Goal: Task Accomplishment & Management: Manage account settings

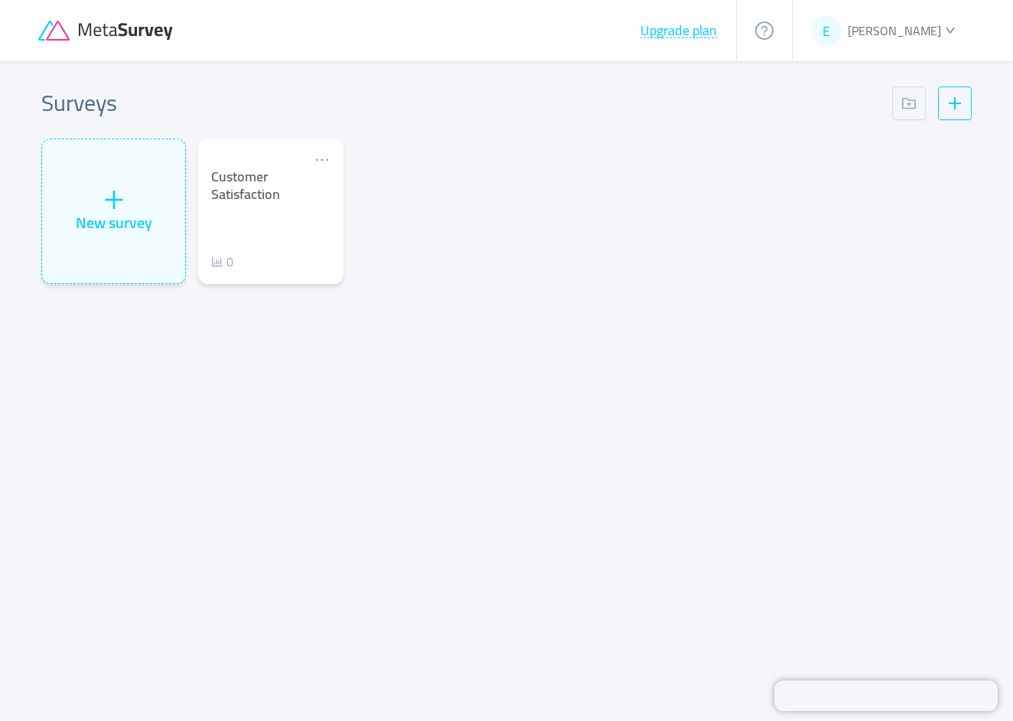
click at [908, 34] on span "[PERSON_NAME]" at bounding box center [894, 30] width 93 height 23
click at [860, 130] on span "Settings" at bounding box center [878, 136] width 61 height 23
click at [942, 38] on div "E [PERSON_NAME]" at bounding box center [883, 30] width 145 height 23
click at [903, 132] on span "Settings" at bounding box center [887, 136] width 43 height 23
click at [903, 132] on div "Surveys New survey Customer Satisfaction 0" at bounding box center [506, 373] width 979 height 624
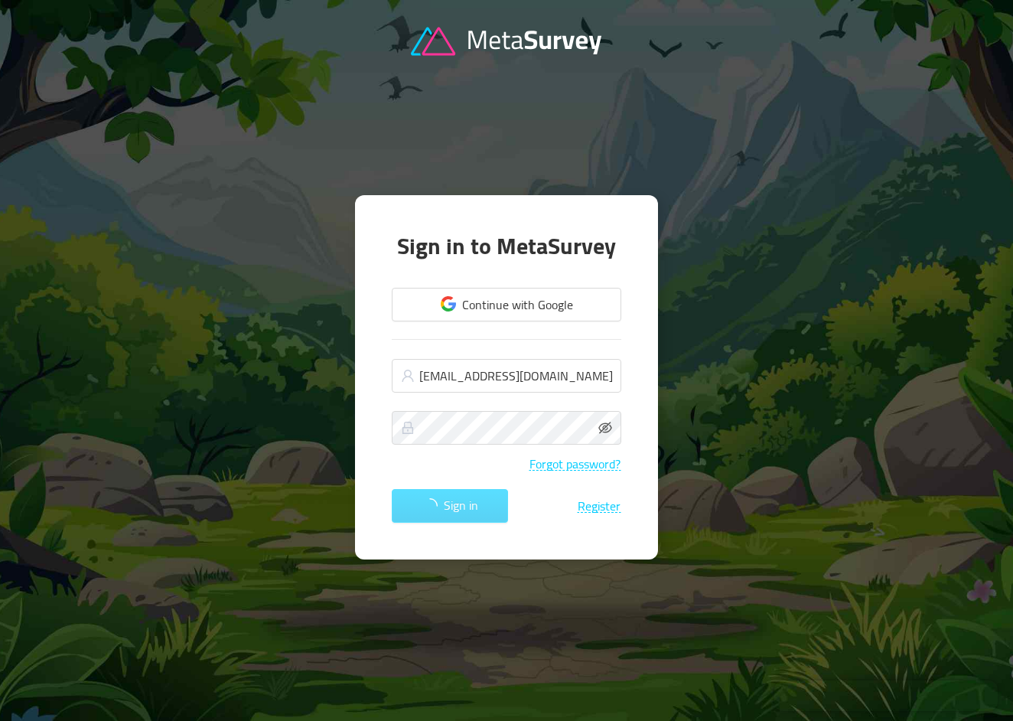
click at [426, 506] on div "Sign in Register" at bounding box center [506, 506] width 229 height 34
click at [604, 425] on icon "icon: eye-invisible" at bounding box center [605, 428] width 14 height 14
click at [432, 510] on div "Sign in Register" at bounding box center [506, 506] width 229 height 34
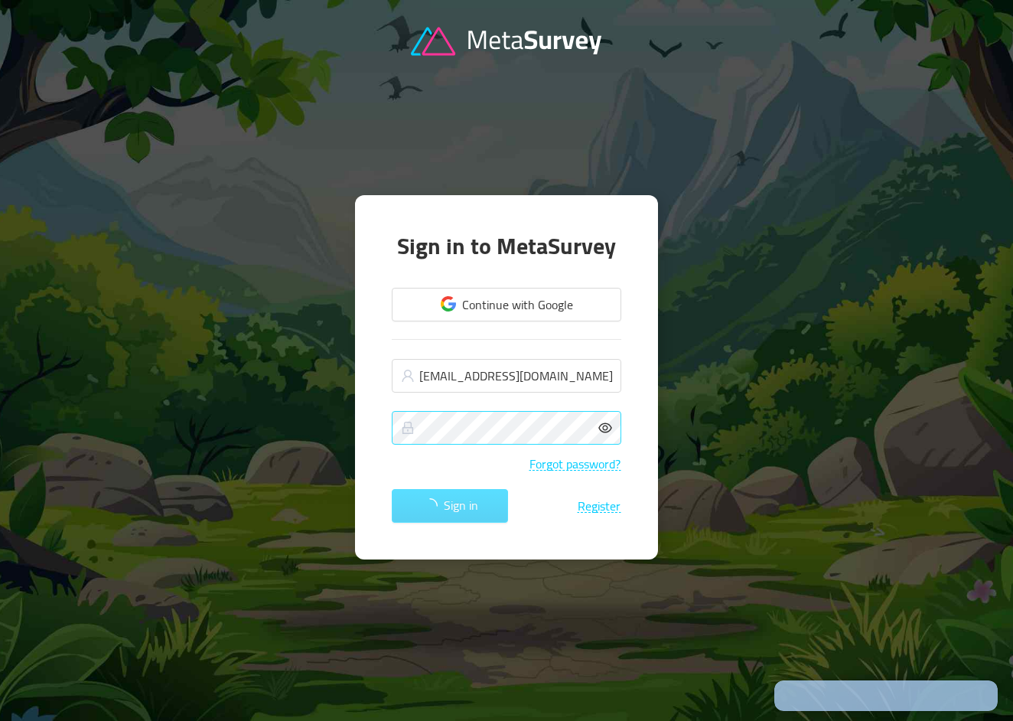
click at [432, 510] on div "Sign in Register" at bounding box center [506, 506] width 229 height 34
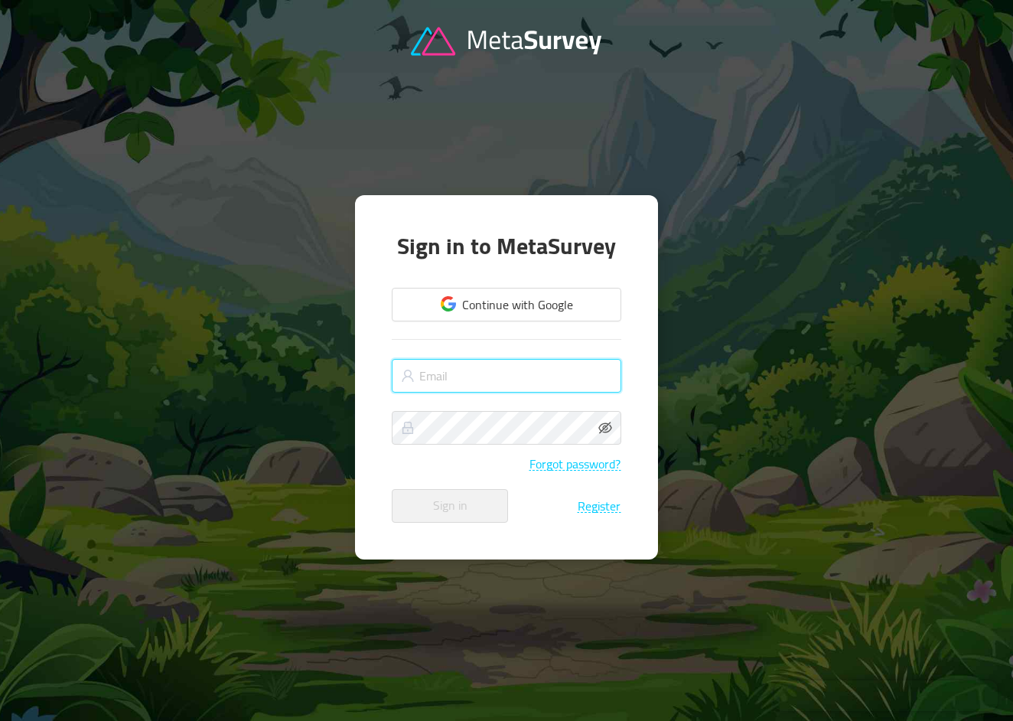
type input "[EMAIL_ADDRESS][DOMAIN_NAME]"
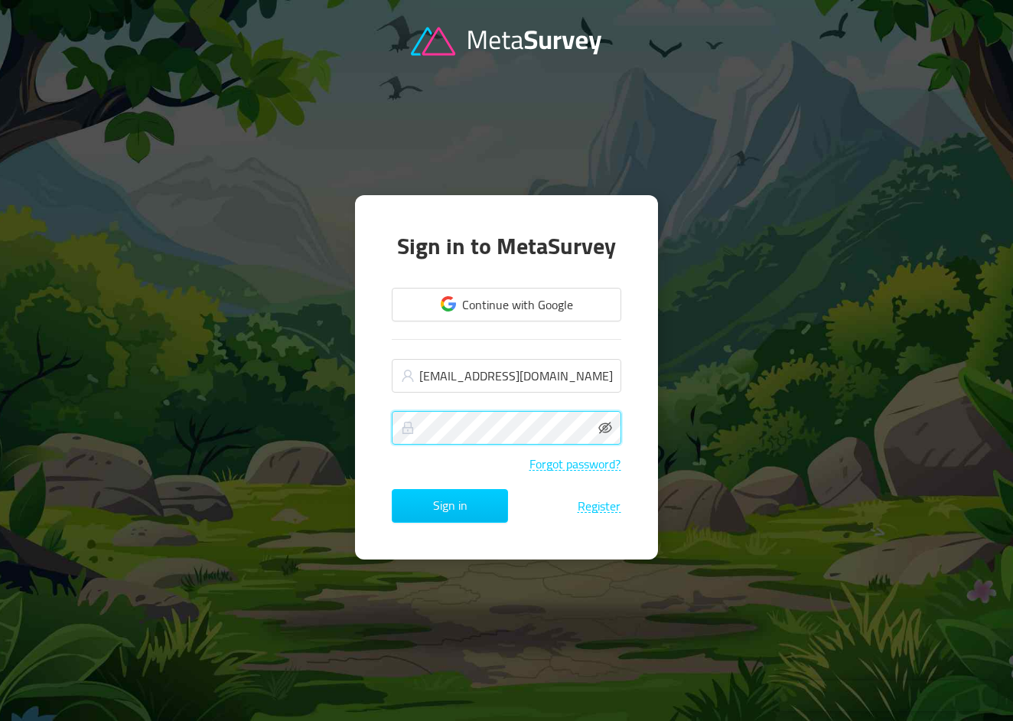
click at [450, 506] on button "Sign in" at bounding box center [450, 506] width 116 height 34
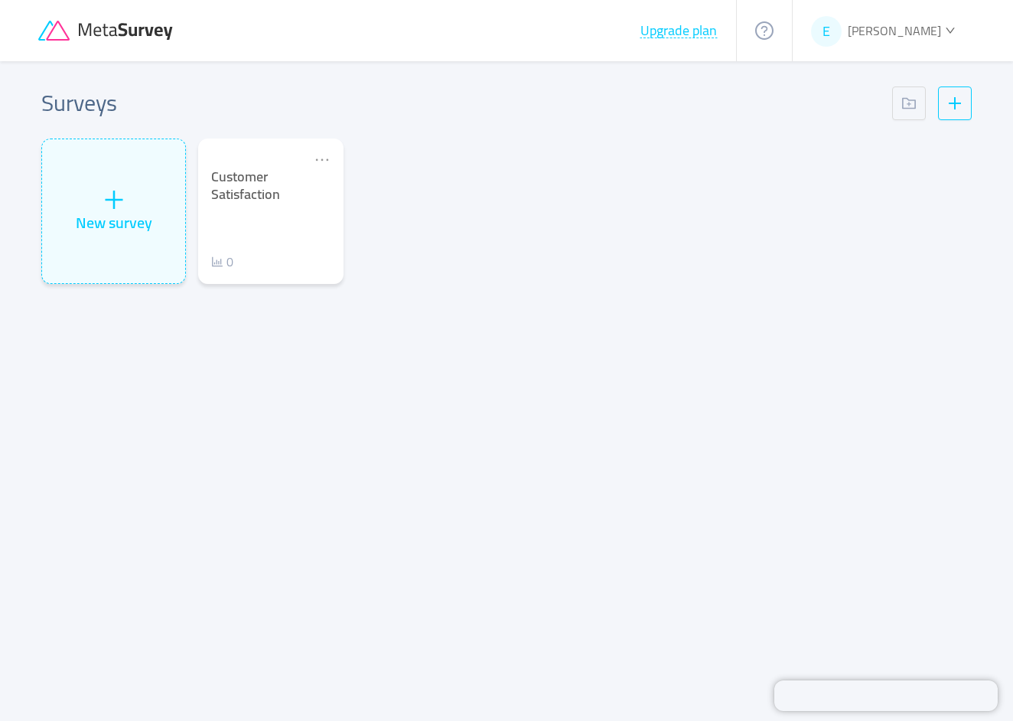
click at [888, 31] on span "[PERSON_NAME]" at bounding box center [894, 30] width 93 height 23
click at [858, 129] on span "Settings" at bounding box center [878, 136] width 61 height 23
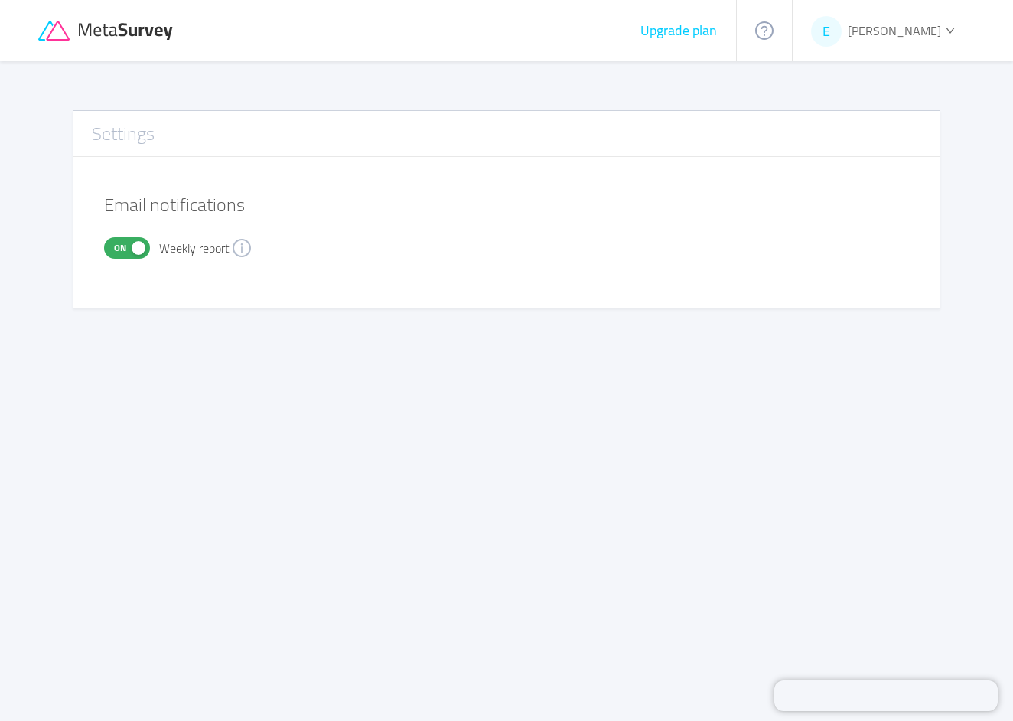
drag, startPoint x: 918, startPoint y: 9, endPoint x: 916, endPoint y: 22, distance: 13.1
click at [917, 9] on div "E [PERSON_NAME]" at bounding box center [883, 30] width 182 height 61
click at [916, 26] on span "[PERSON_NAME]" at bounding box center [894, 30] width 93 height 23
click at [841, 31] on span "E" at bounding box center [826, 31] width 31 height 31
click at [830, 31] on span "E" at bounding box center [826, 31] width 8 height 31
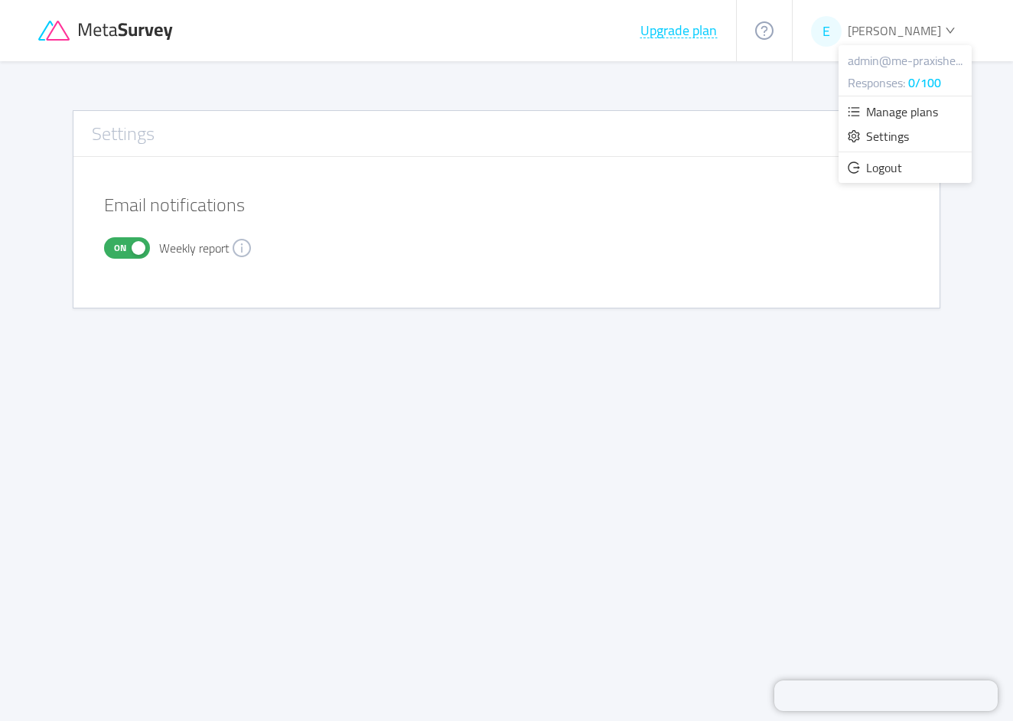
click at [830, 31] on span "E" at bounding box center [826, 31] width 8 height 31
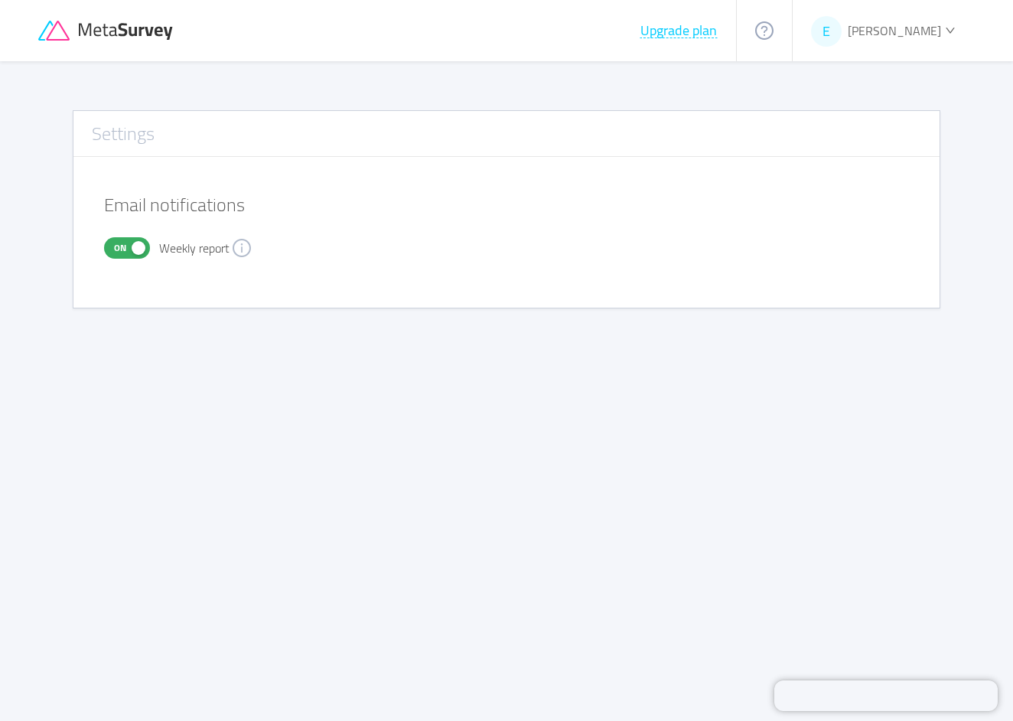
click at [773, 27] on icon "icon: question-circle" at bounding box center [764, 30] width 18 height 18
click at [716, 53] on div "Upgrade plan" at bounding box center [387, 30] width 698 height 61
click at [716, 33] on button "Upgrade plan" at bounding box center [678, 30] width 78 height 15
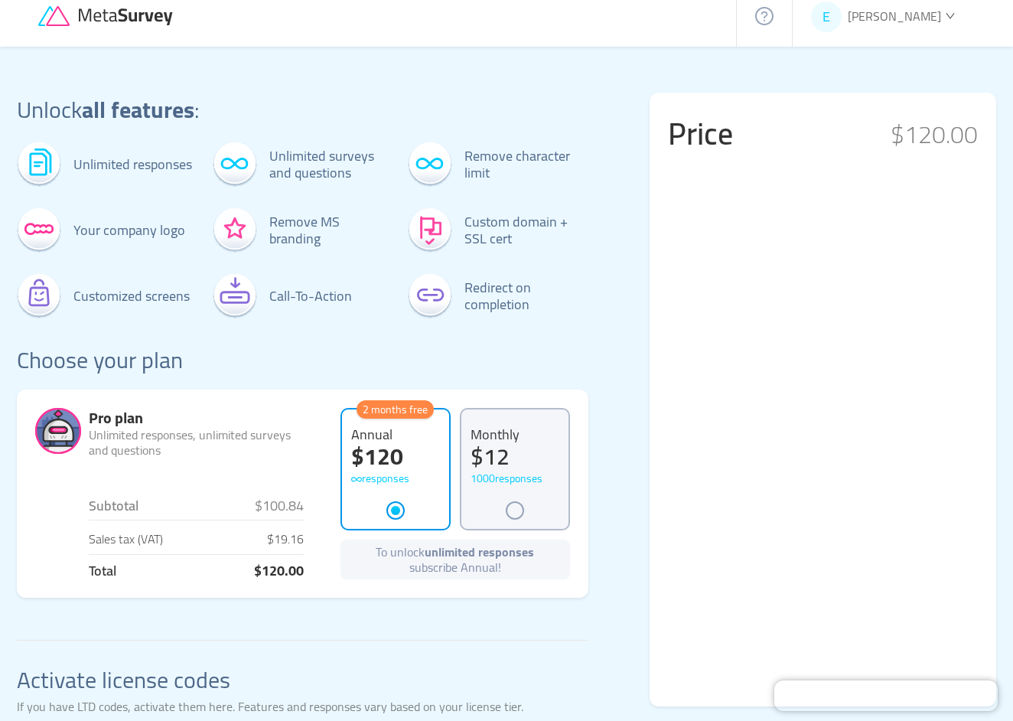
scroll to position [14, 0]
click at [139, 15] on icon at bounding box center [107, 17] width 138 height 21
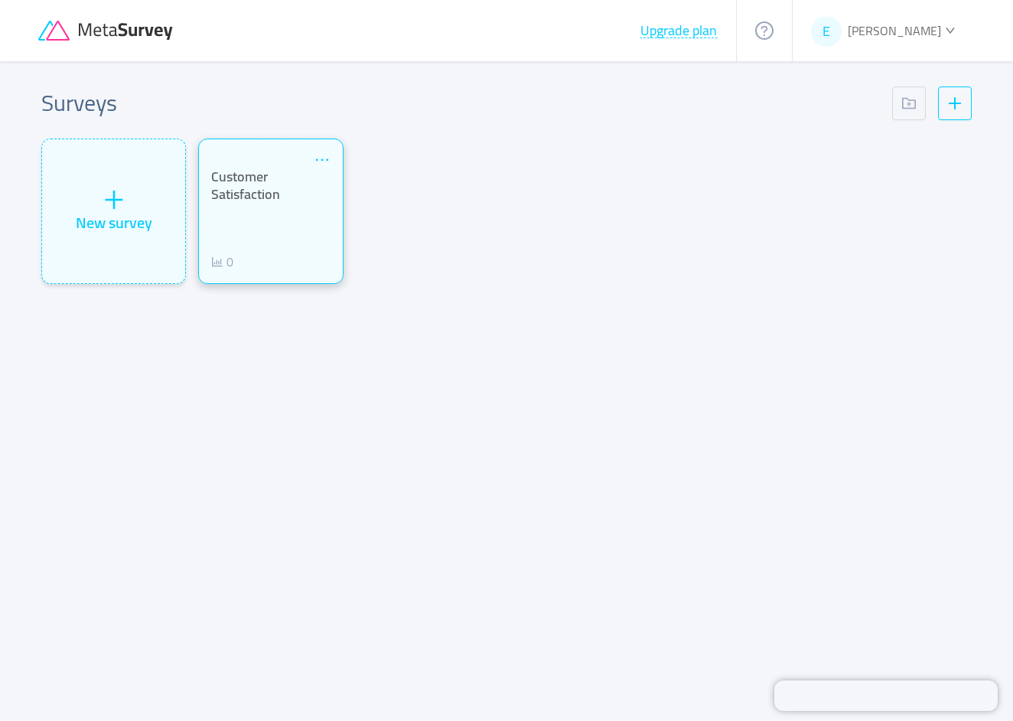
click at [319, 161] on icon "icon: ellipsis" at bounding box center [322, 159] width 17 height 17
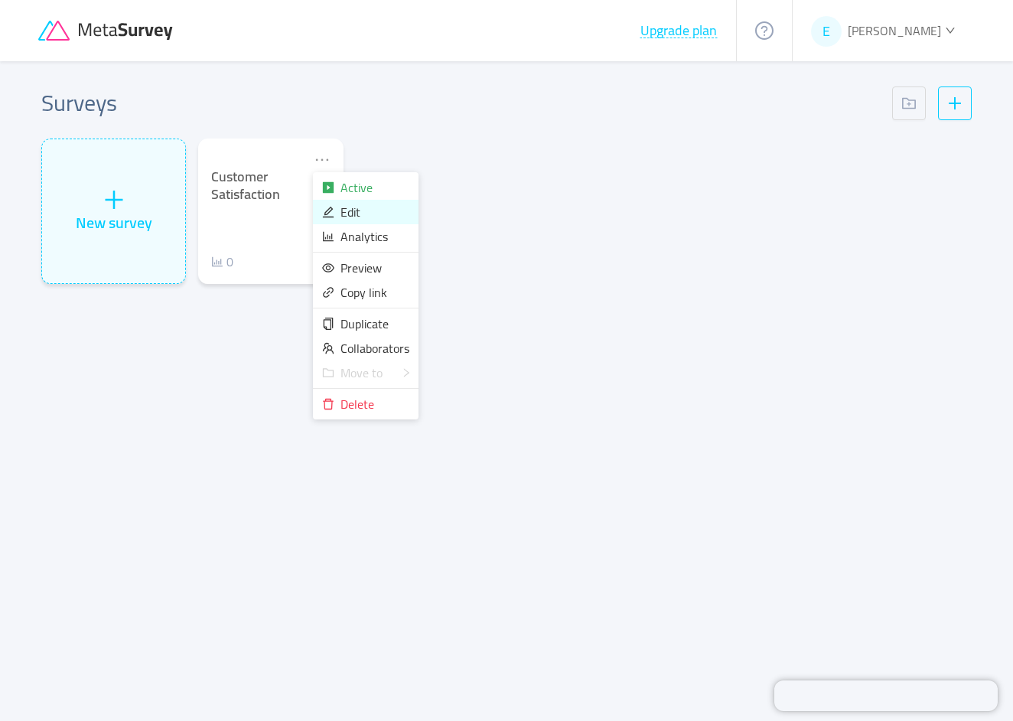
click at [348, 205] on span "Edit" at bounding box center [350, 211] width 20 height 23
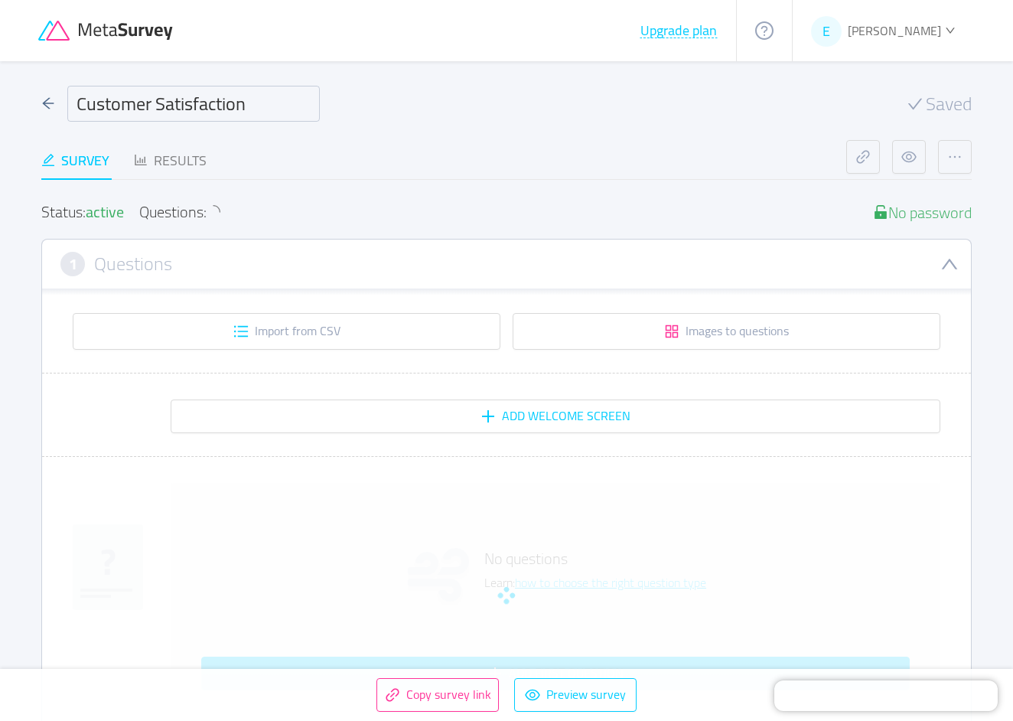
click at [209, 109] on input "Customer Satisfaction" at bounding box center [193, 104] width 252 height 36
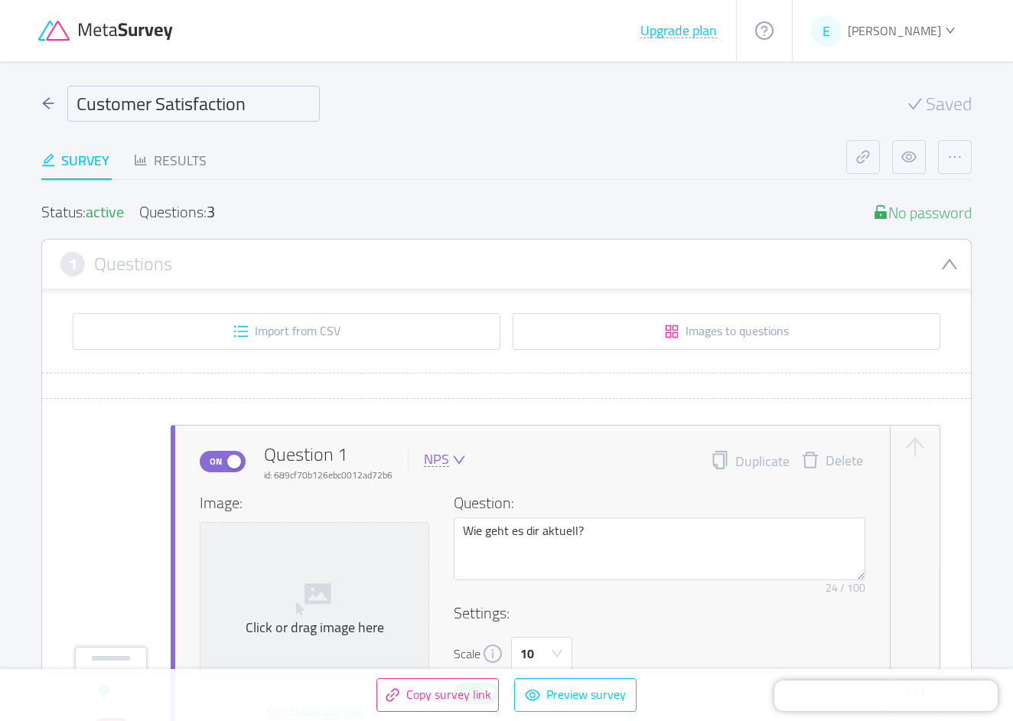
click at [209, 109] on input "Customer Satisfaction" at bounding box center [193, 104] width 252 height 36
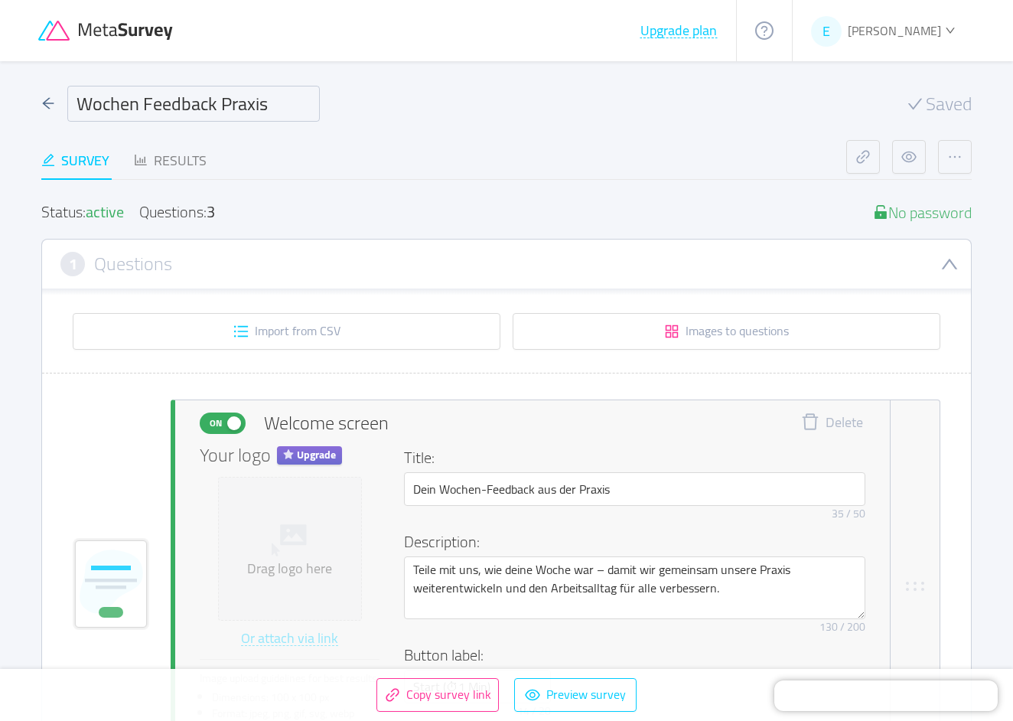
type input "Wochen Feedback Praxis"
click at [404, 154] on div "Survey Results" at bounding box center [443, 160] width 805 height 41
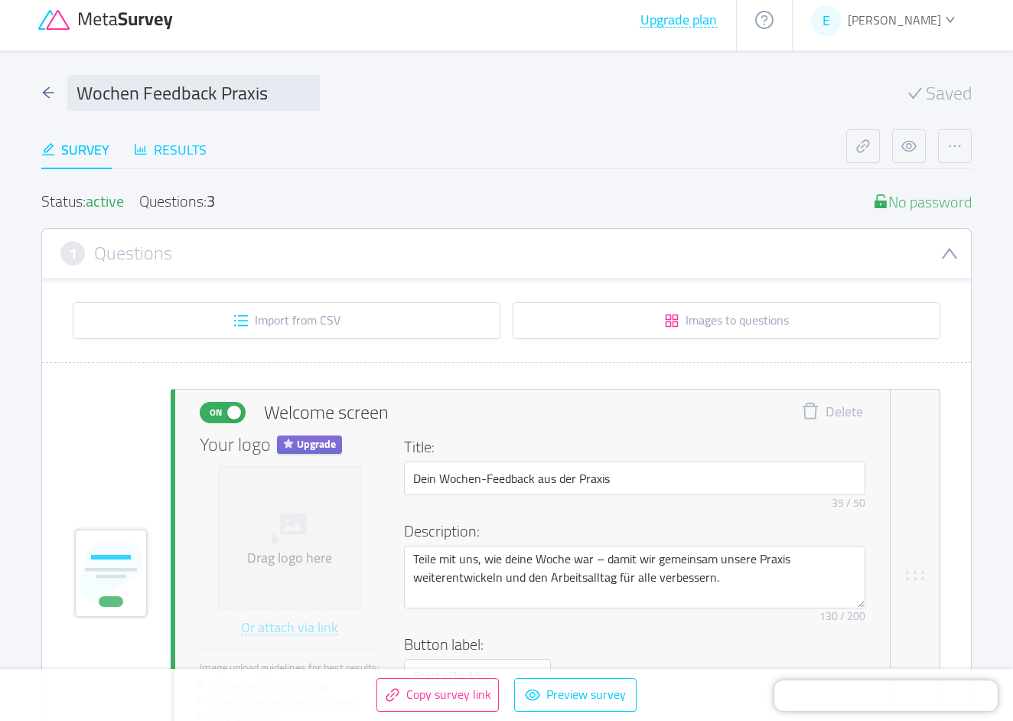
click at [194, 156] on div "Results" at bounding box center [170, 149] width 73 height 21
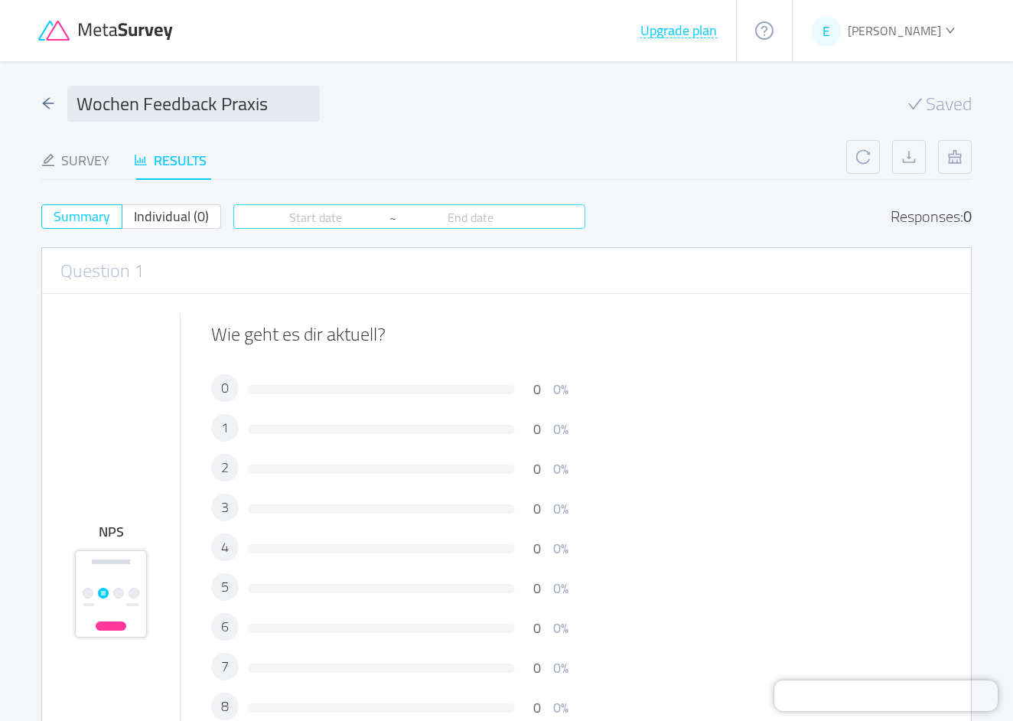
click at [289, 222] on input at bounding box center [315, 217] width 147 height 17
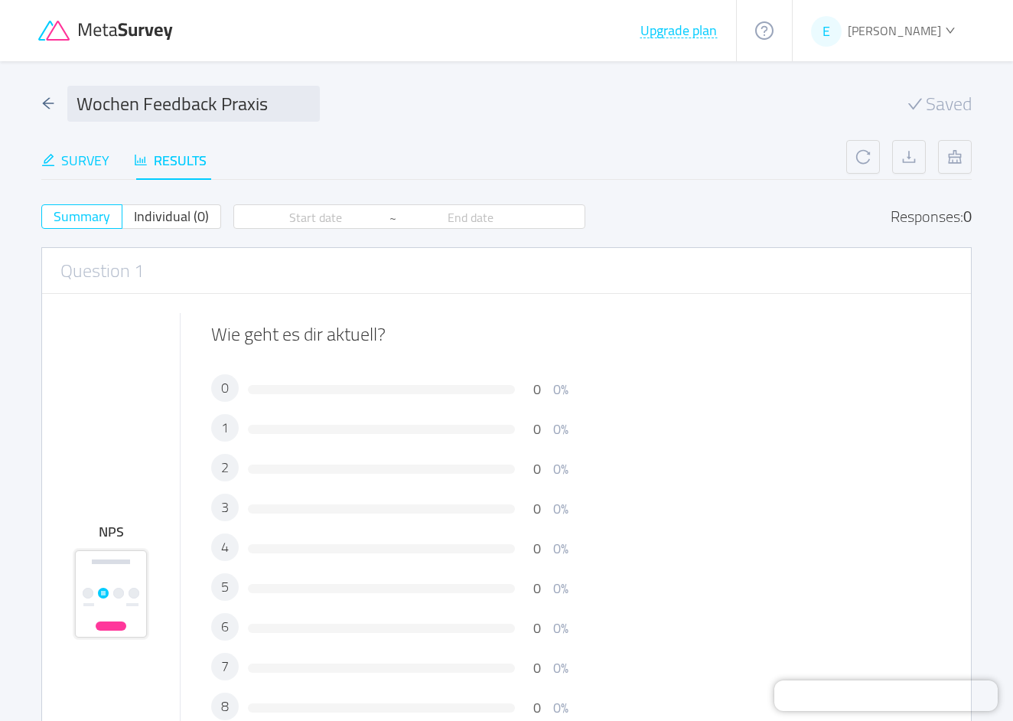
click at [95, 161] on div "Survey" at bounding box center [75, 160] width 68 height 21
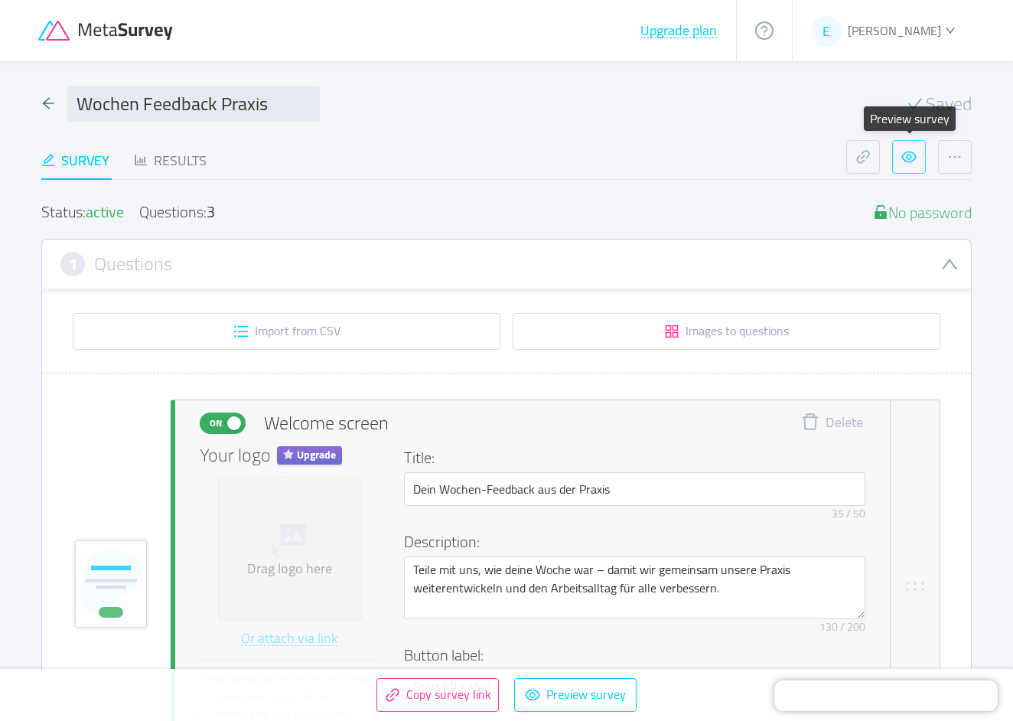
click at [912, 167] on button "button" at bounding box center [909, 157] width 34 height 34
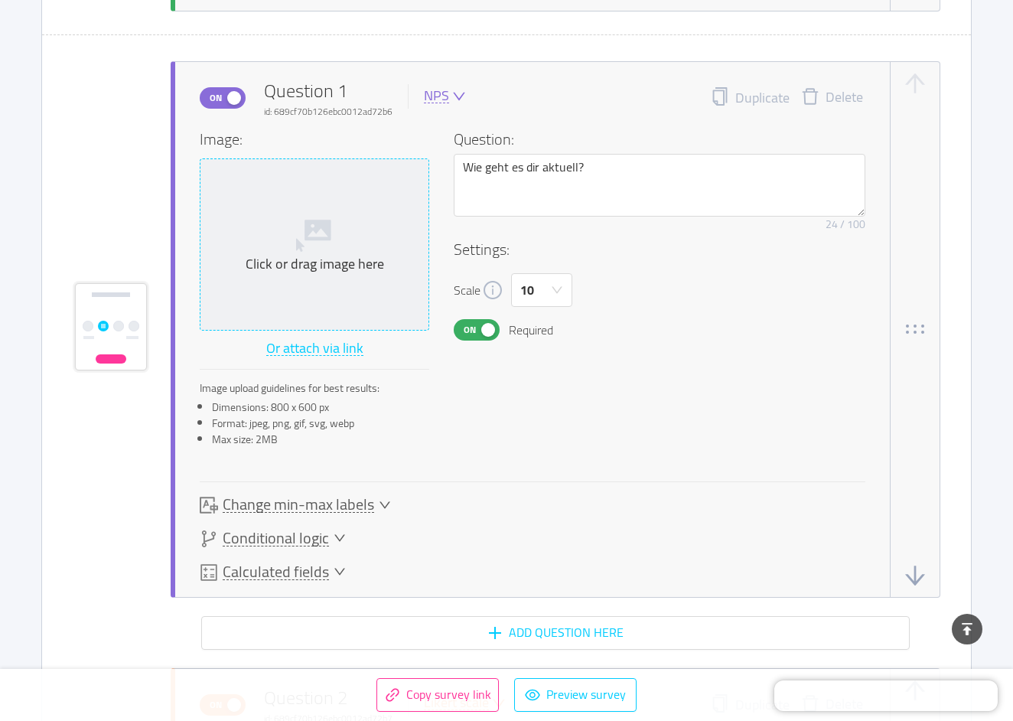
scroll to position [769, 0]
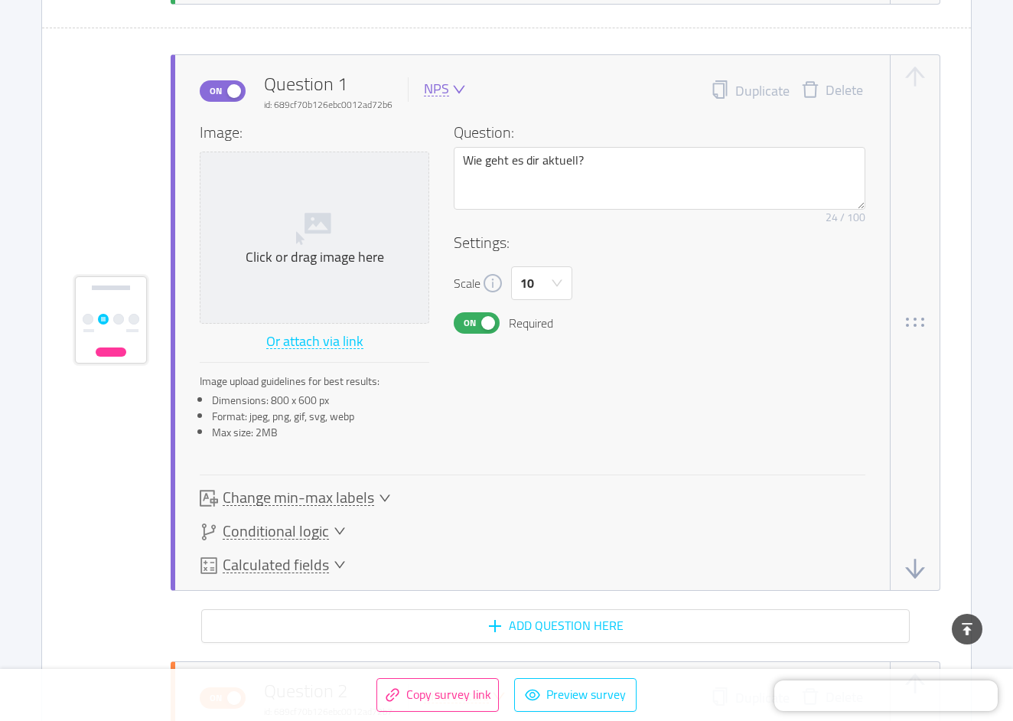
click at [911, 318] on icon "button" at bounding box center [915, 322] width 24 height 24
click at [379, 499] on icon "icon: down" at bounding box center [385, 498] width 12 height 12
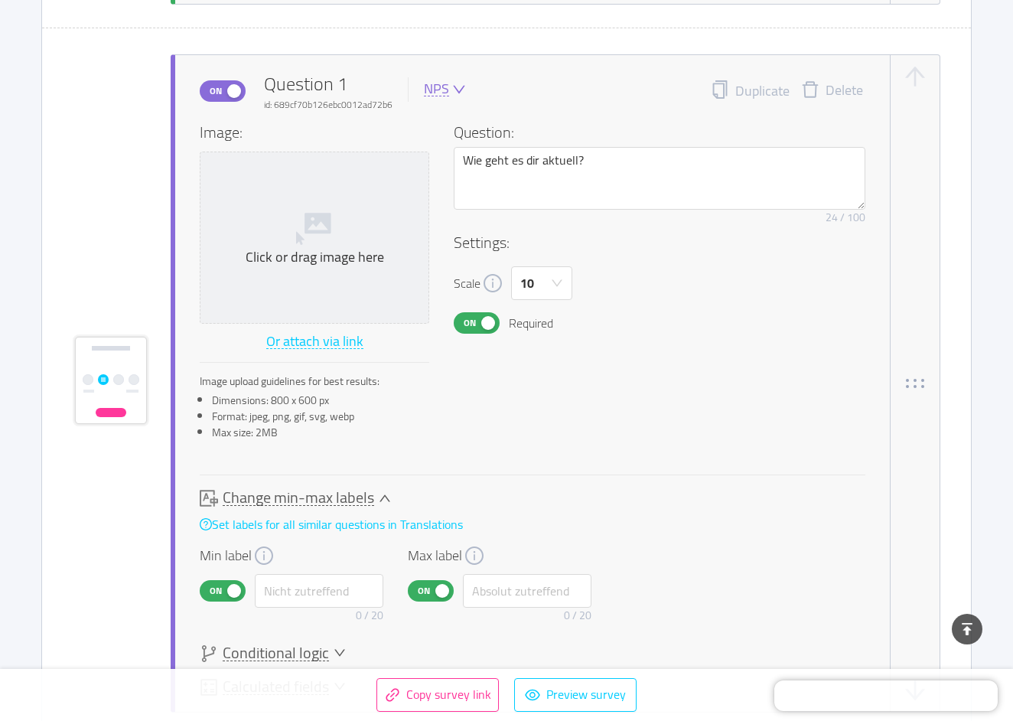
click at [379, 499] on icon "icon: down" at bounding box center [385, 498] width 12 height 12
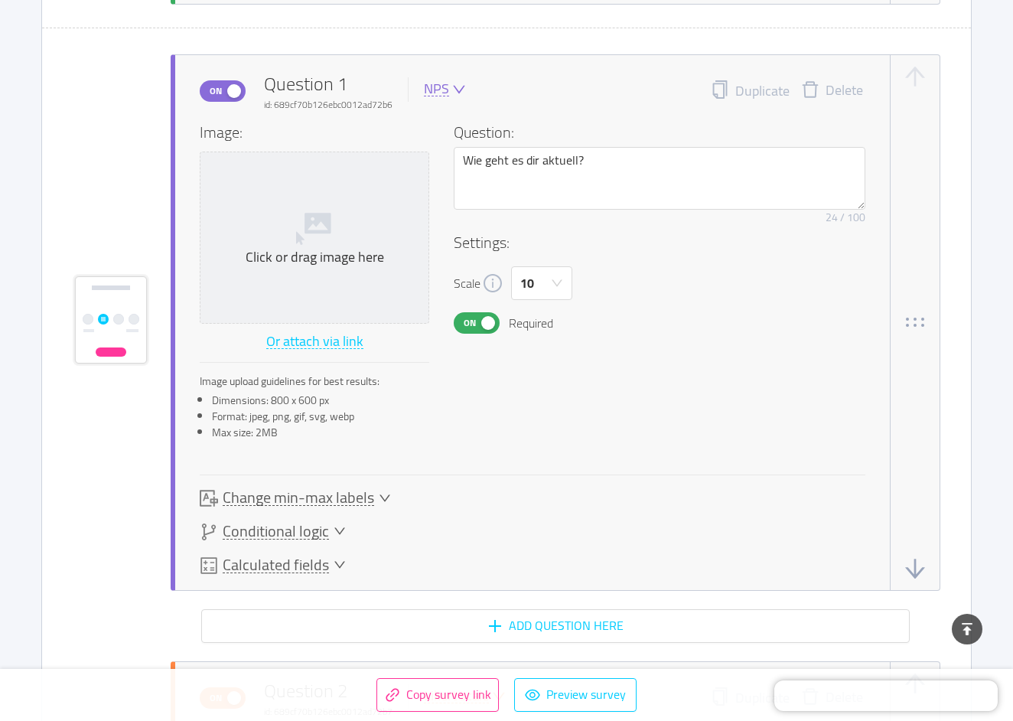
click at [342, 529] on icon "icon: down" at bounding box center [340, 531] width 12 height 12
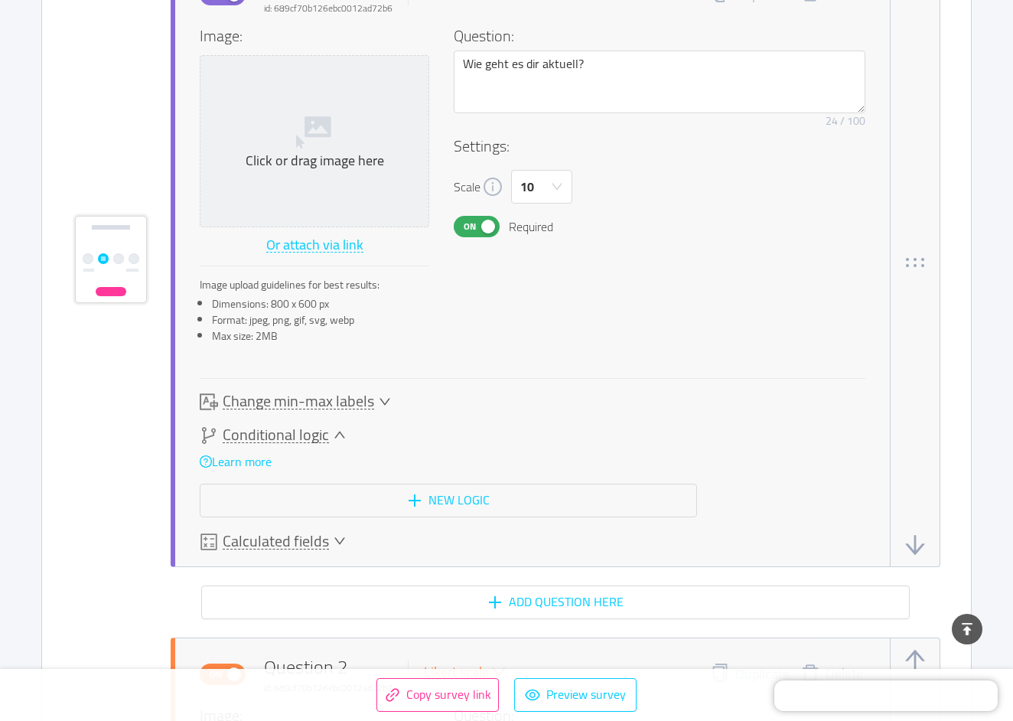
scroll to position [871, 0]
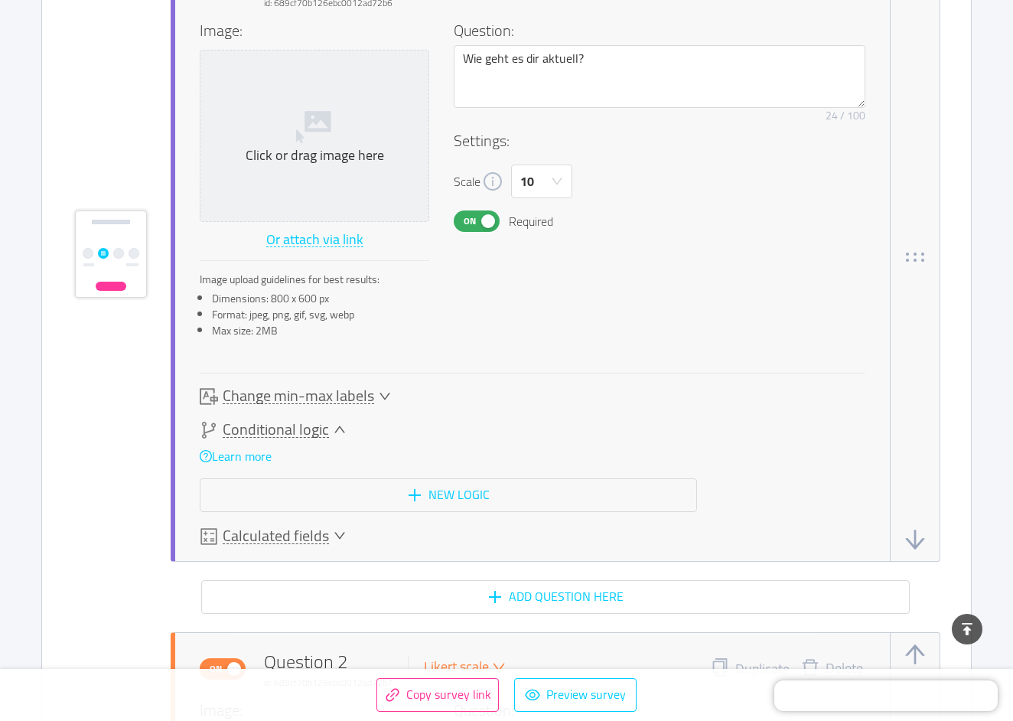
click at [327, 433] on span "Conditional logic" at bounding box center [276, 429] width 106 height 16
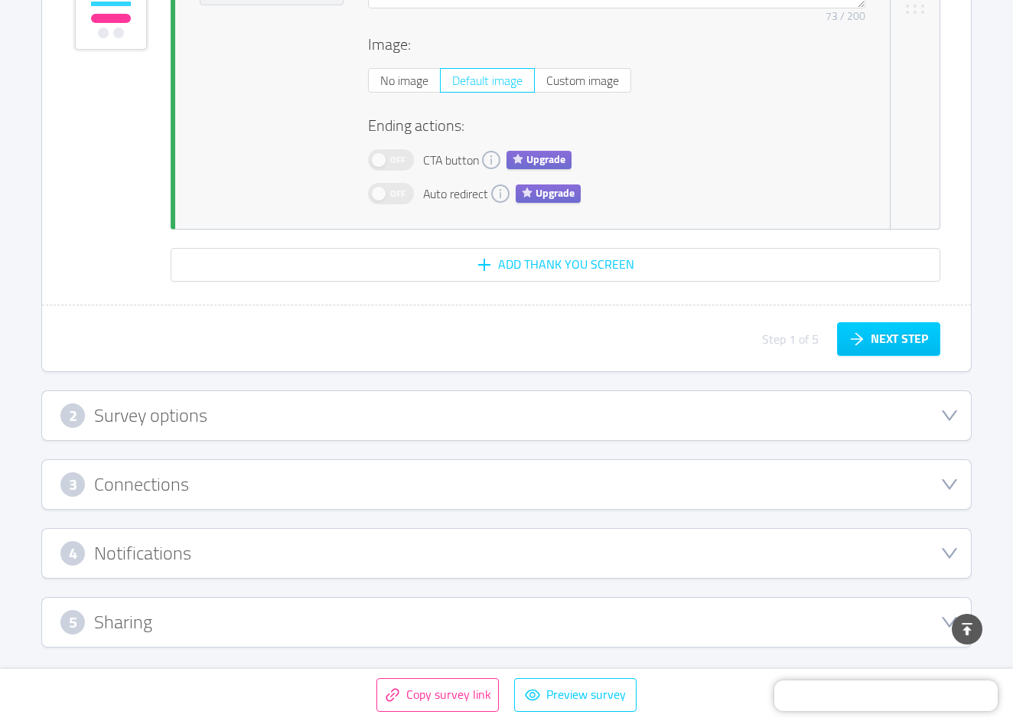
scroll to position [2940, 0]
click at [776, 419] on div "2 Survey options" at bounding box center [506, 415] width 892 height 24
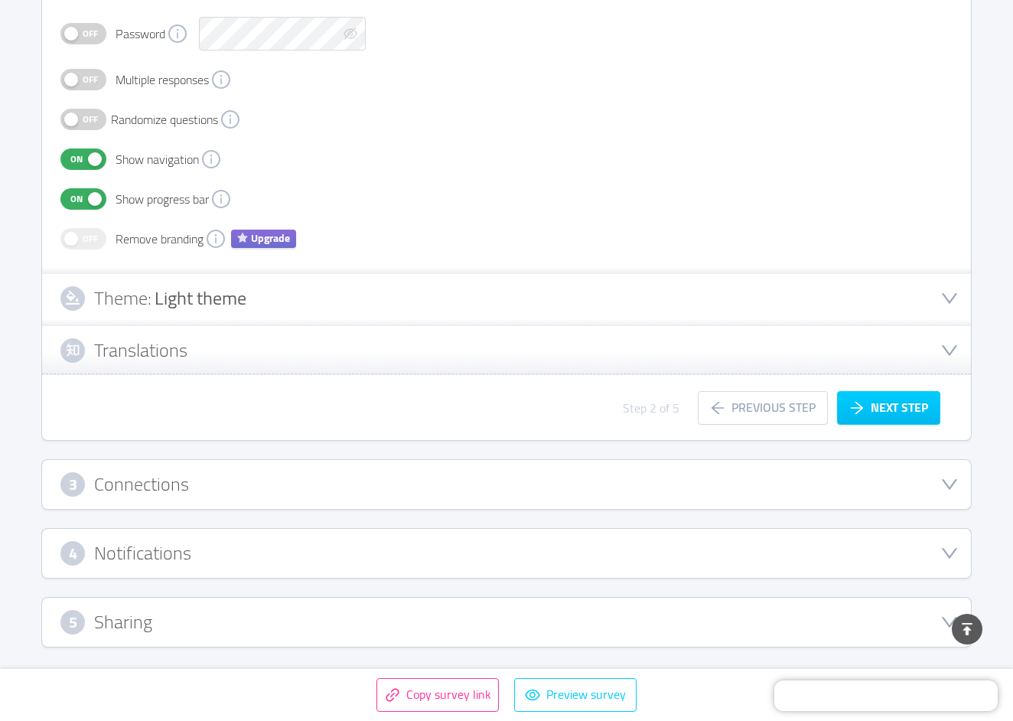
scroll to position [405, 0]
click at [110, 348] on h3 "Translations" at bounding box center [140, 350] width 93 height 17
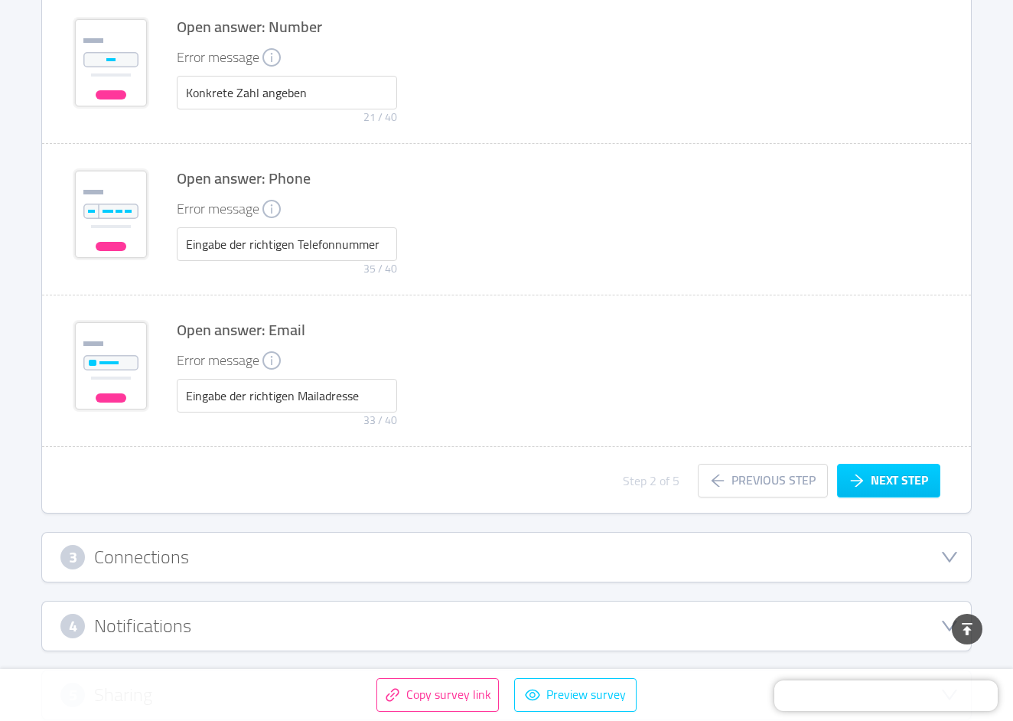
scroll to position [2398, 0]
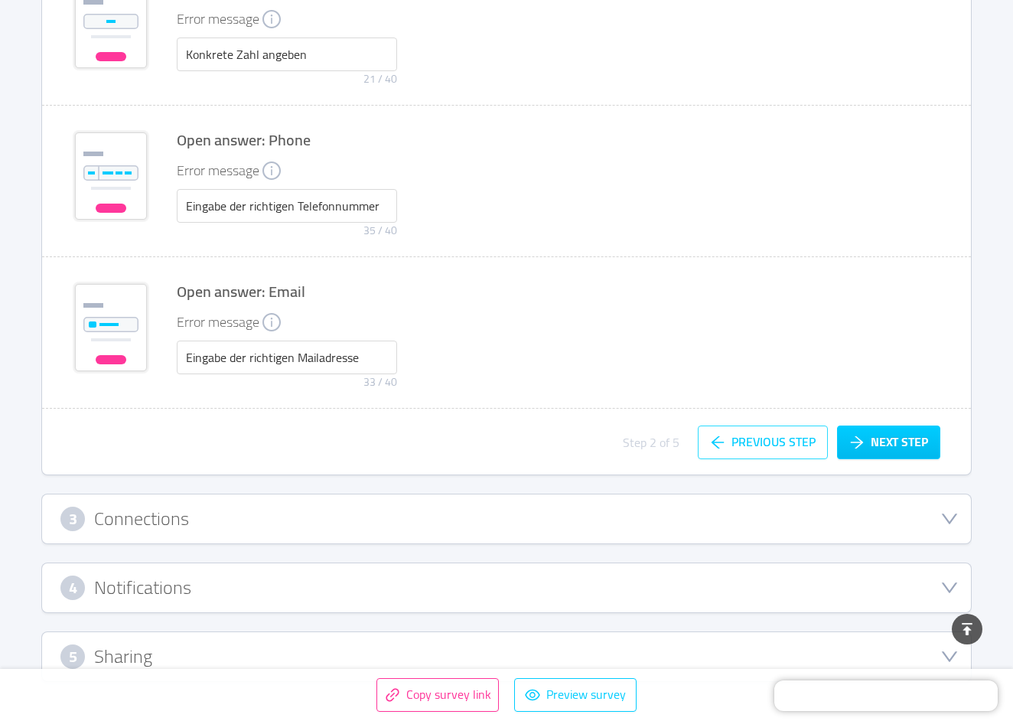
click at [734, 442] on button "Previous step" at bounding box center [763, 442] width 130 height 34
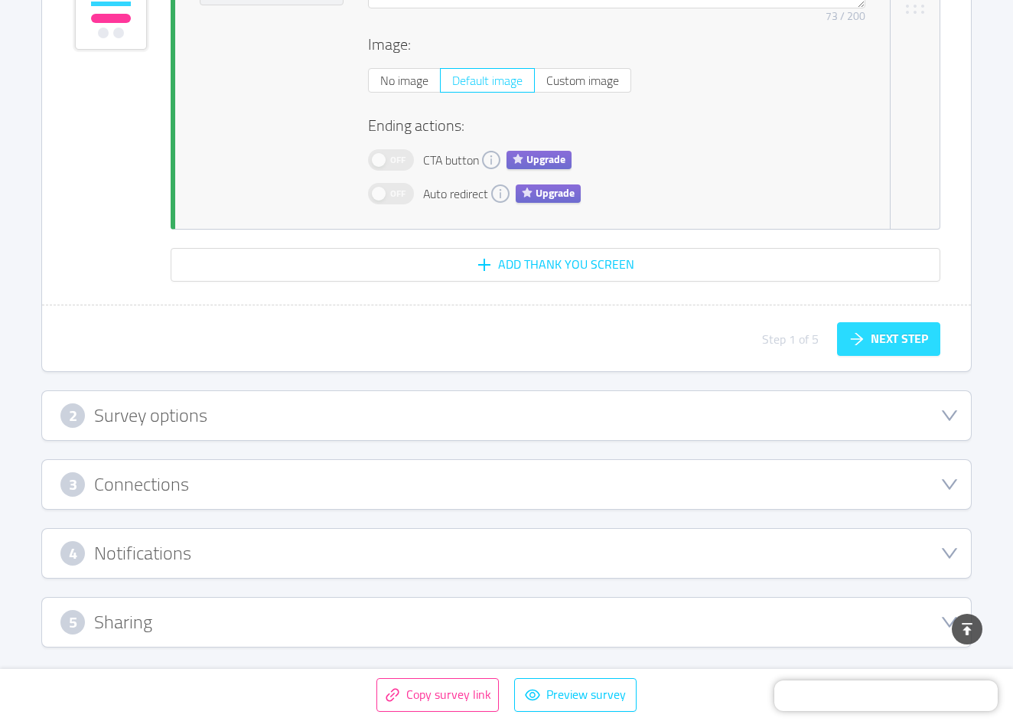
click at [844, 355] on button "Next step" at bounding box center [888, 339] width 103 height 34
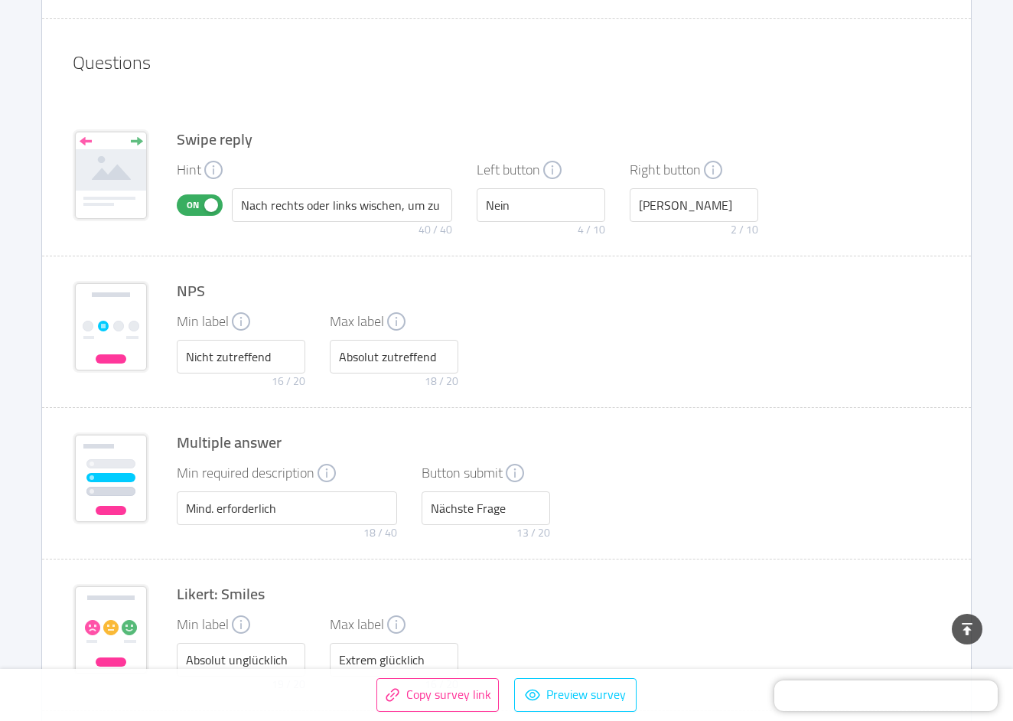
scroll to position [1339, 1]
click at [670, 361] on div "Min label Nicht zutreffend 16 / 20 Max label Absolut zutreffend 18 / 20" at bounding box center [558, 352] width 763 height 83
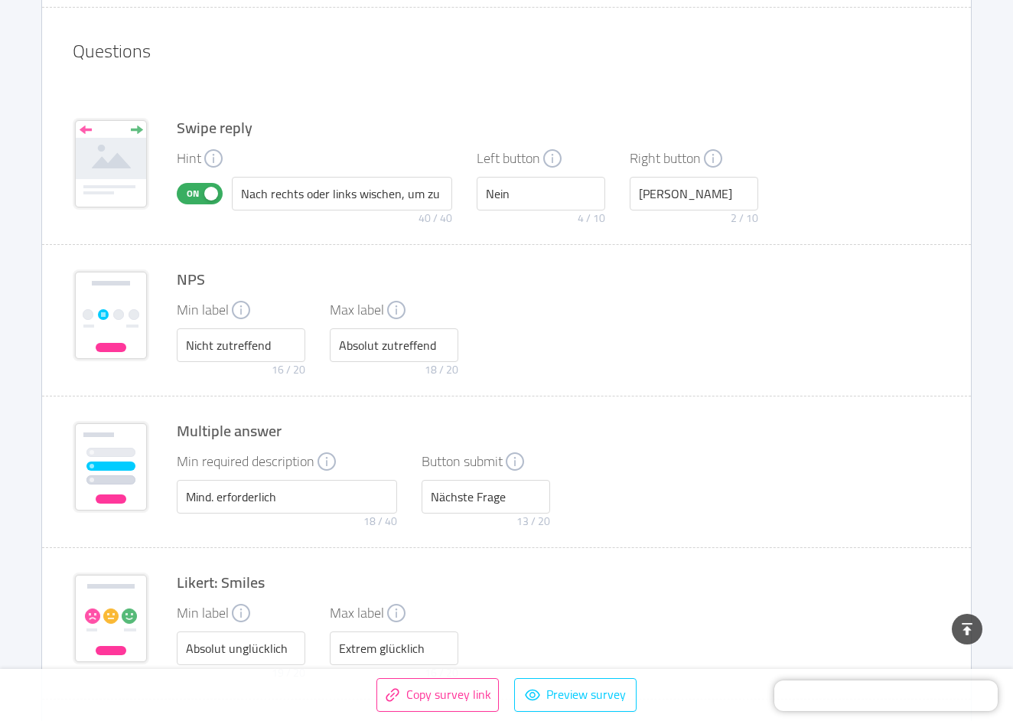
scroll to position [1358, 0]
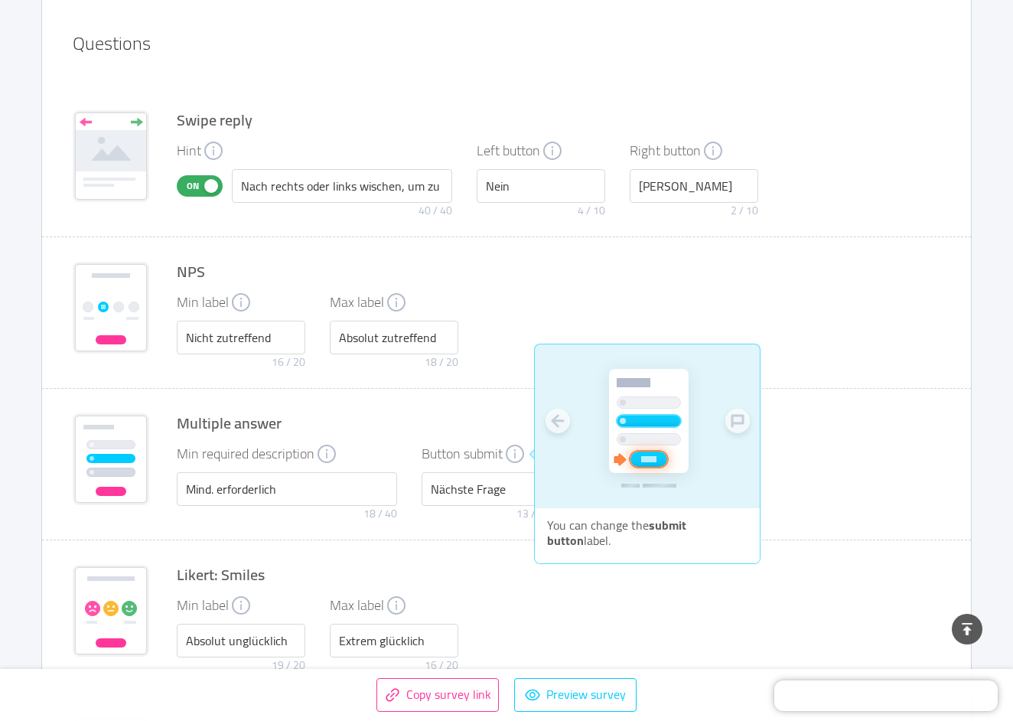
click at [524, 453] on icon "icon: info-circle" at bounding box center [515, 453] width 18 height 18
click at [519, 453] on icon "icon: info-circle" at bounding box center [515, 453] width 18 height 18
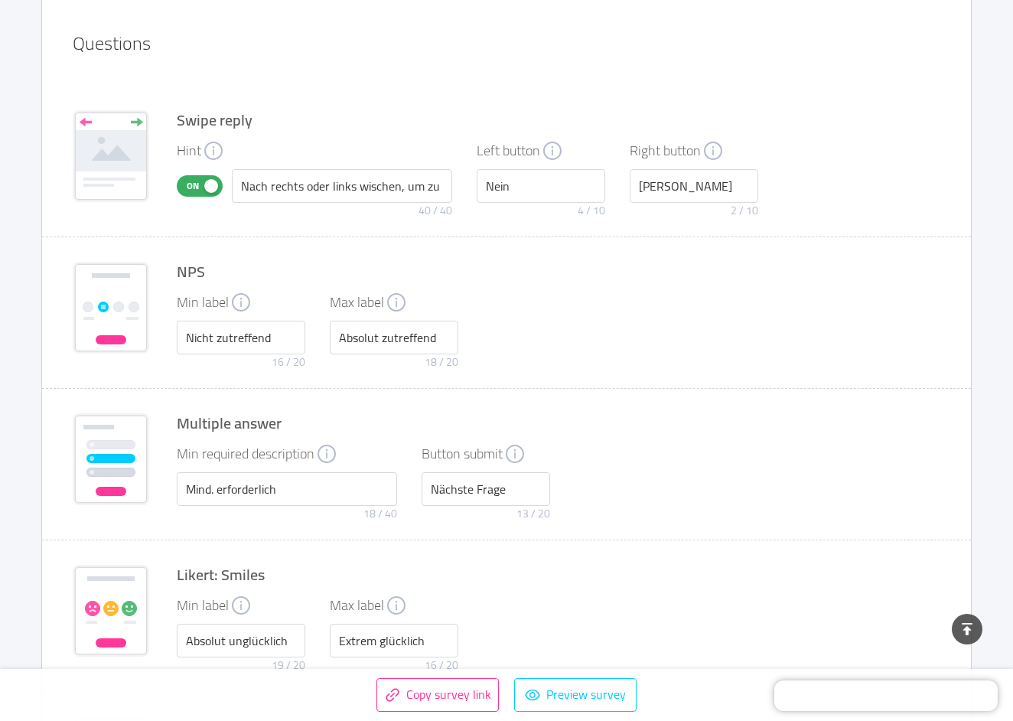
click at [489, 435] on div "Multiple answer Min required description Mind. erforderlich 18 / 40 Button subm…" at bounding box center [558, 470] width 763 height 114
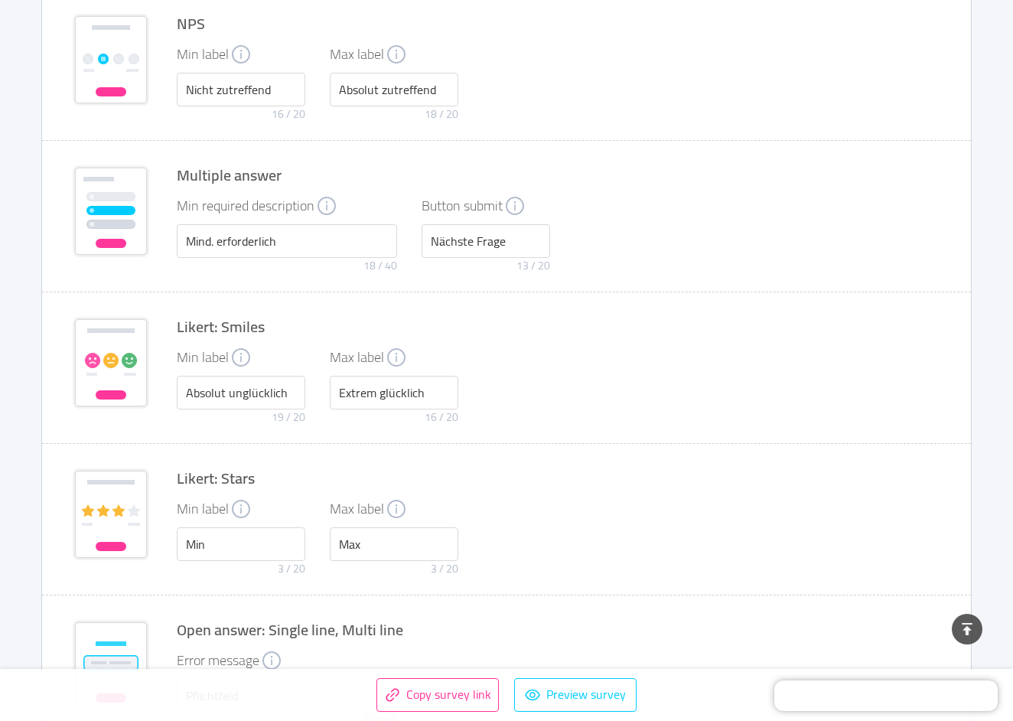
scroll to position [1607, 0]
click at [573, 693] on button "Preview survey" at bounding box center [575, 695] width 122 height 34
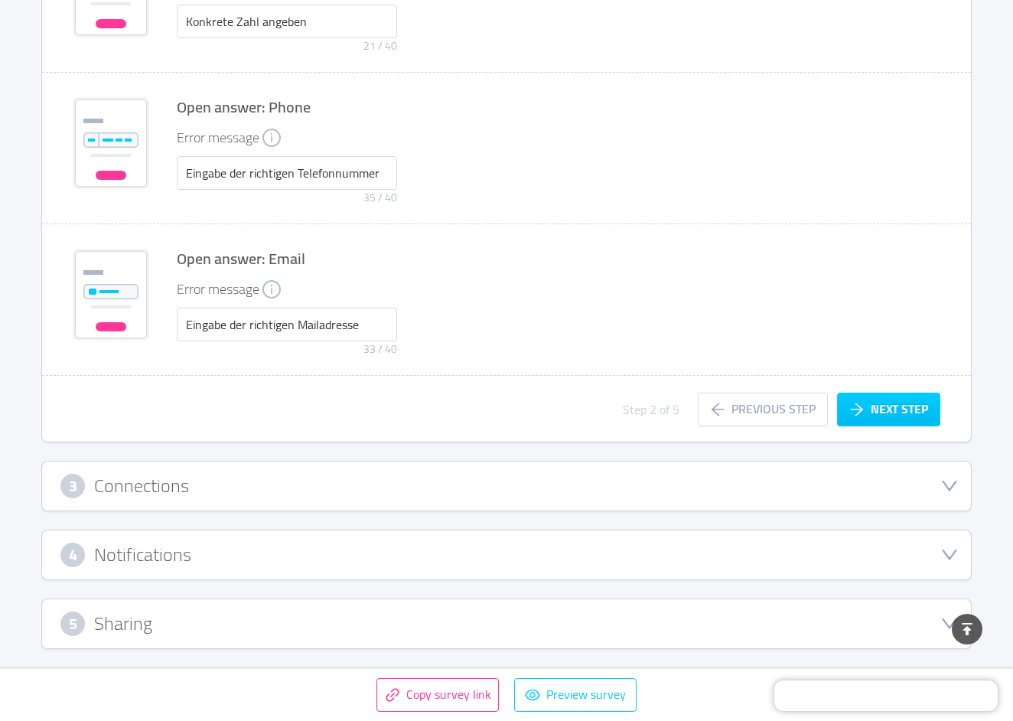
click at [182, 487] on h3 "Connections" at bounding box center [141, 485] width 95 height 17
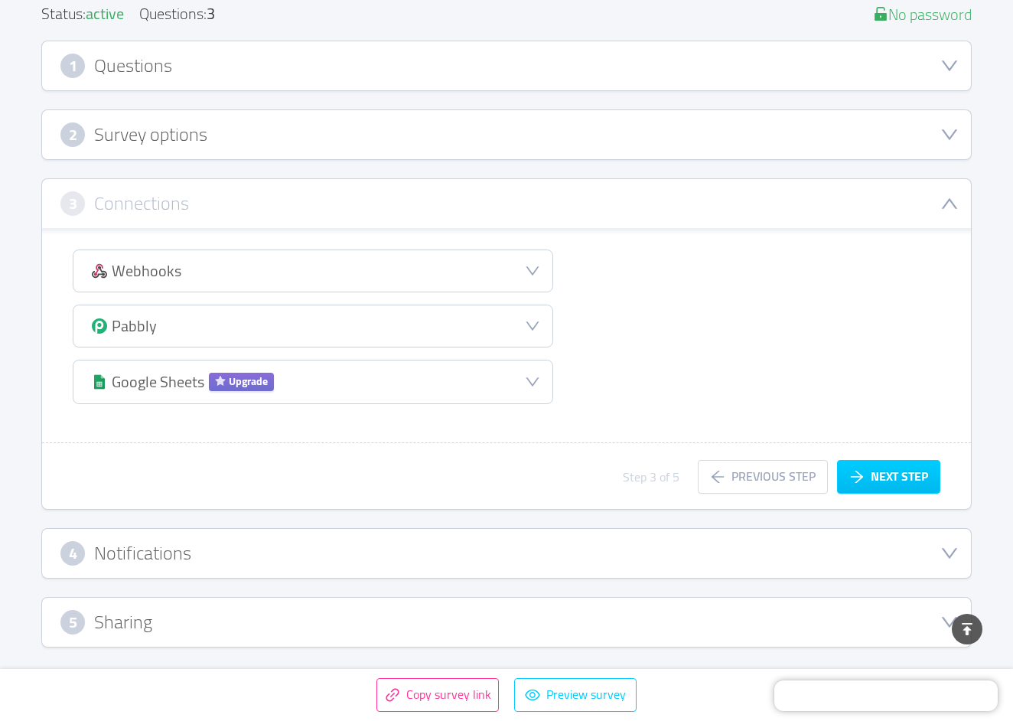
scroll to position [198, 0]
click at [526, 278] on icon "icon: down" at bounding box center [532, 272] width 15 height 15
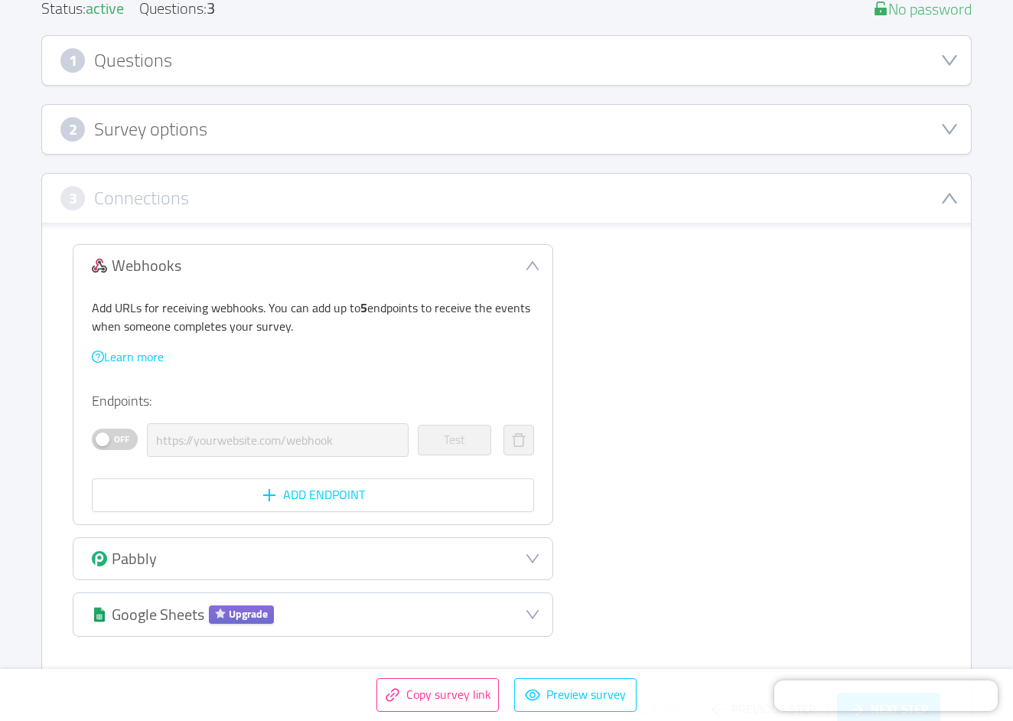
scroll to position [207, 0]
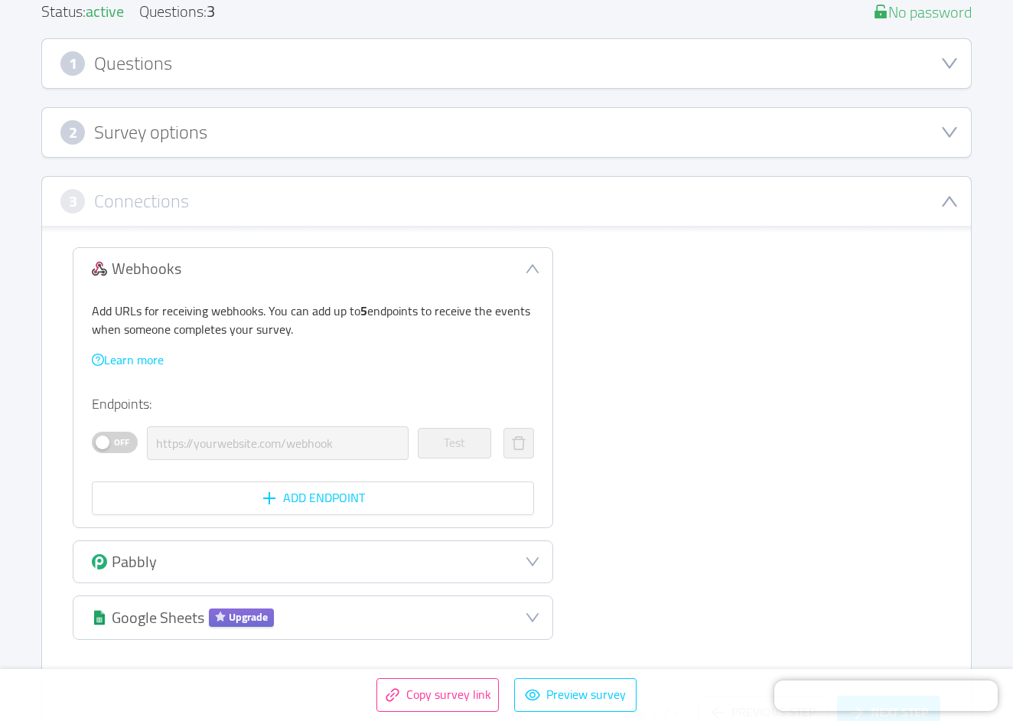
click at [526, 278] on div "Webhooks" at bounding box center [312, 268] width 479 height 41
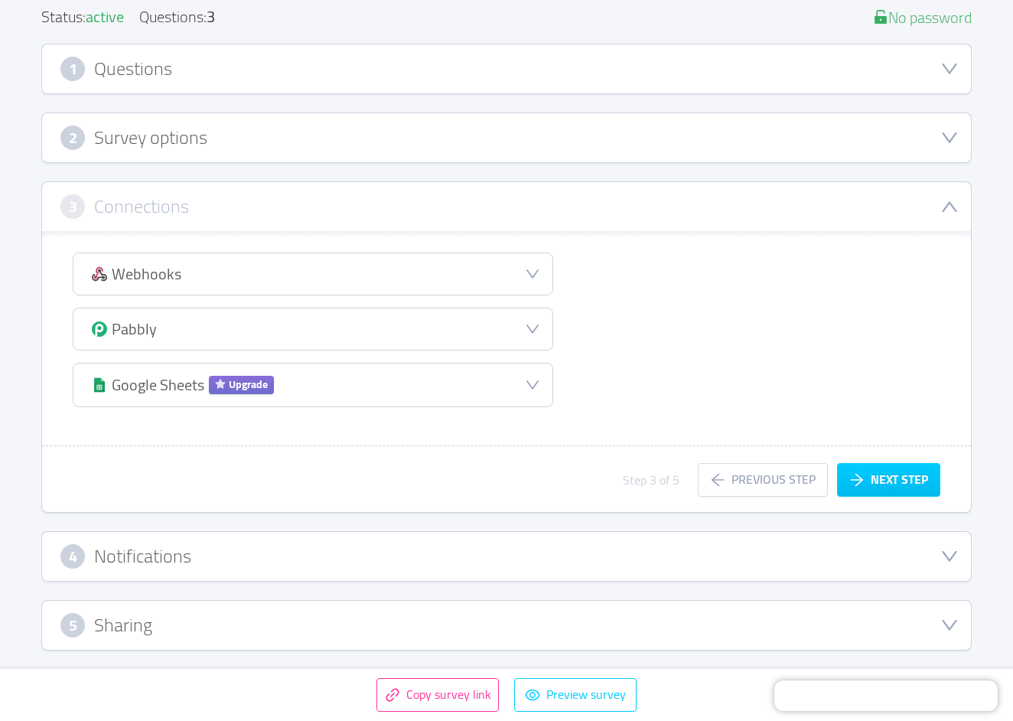
click at [528, 314] on div "Pabbly" at bounding box center [312, 328] width 479 height 41
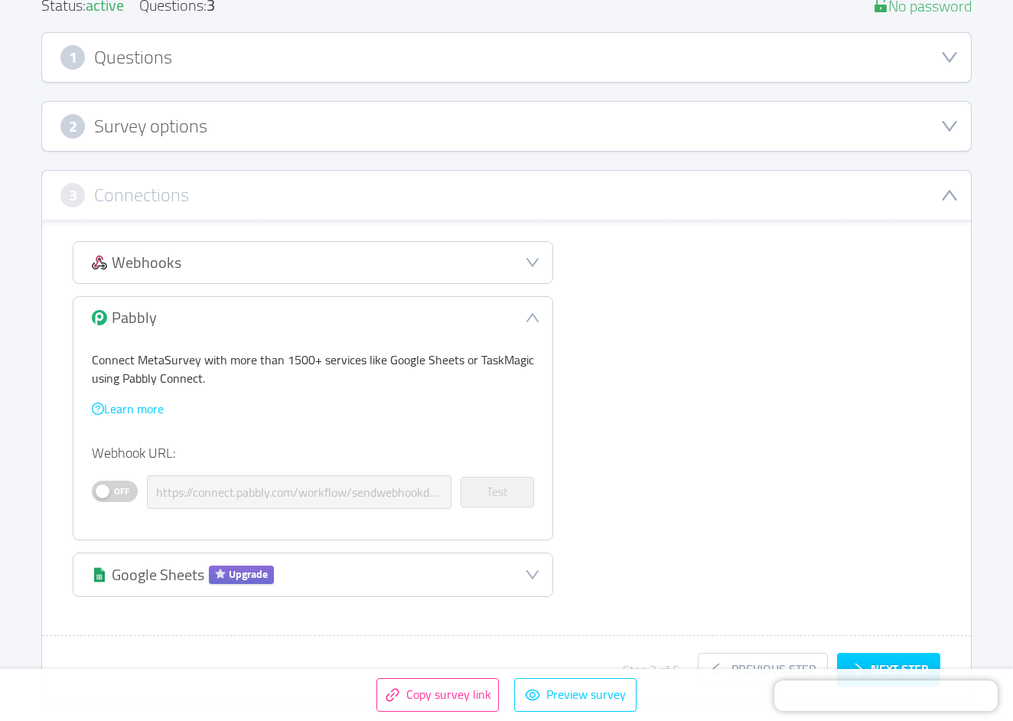
click at [525, 317] on div "Pabbly" at bounding box center [312, 317] width 479 height 41
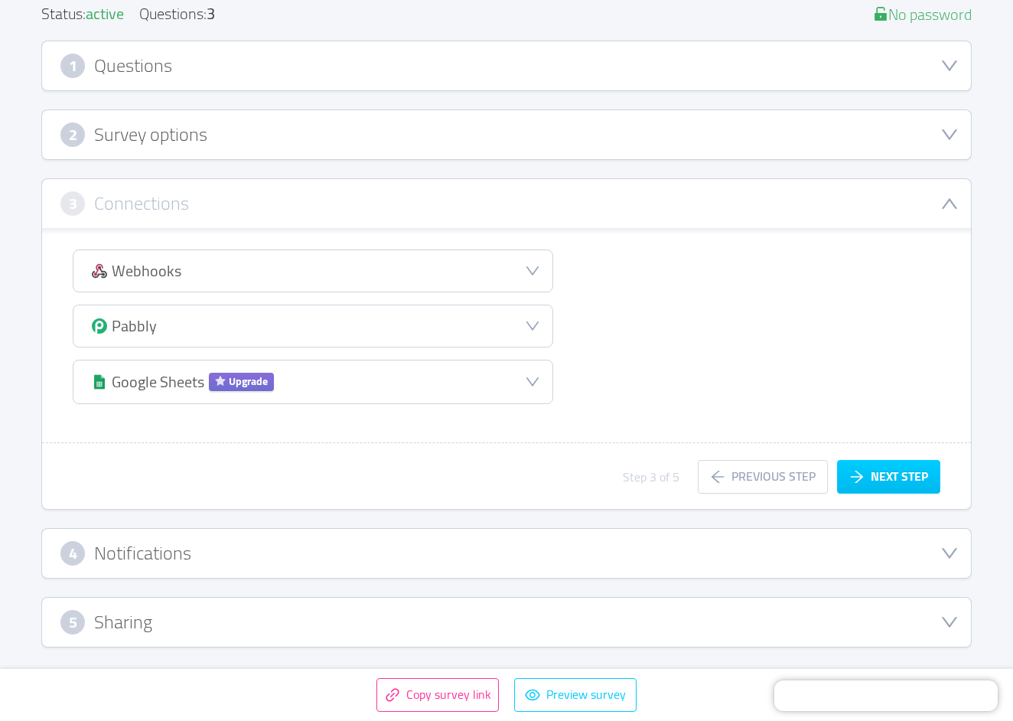
scroll to position [196, 0]
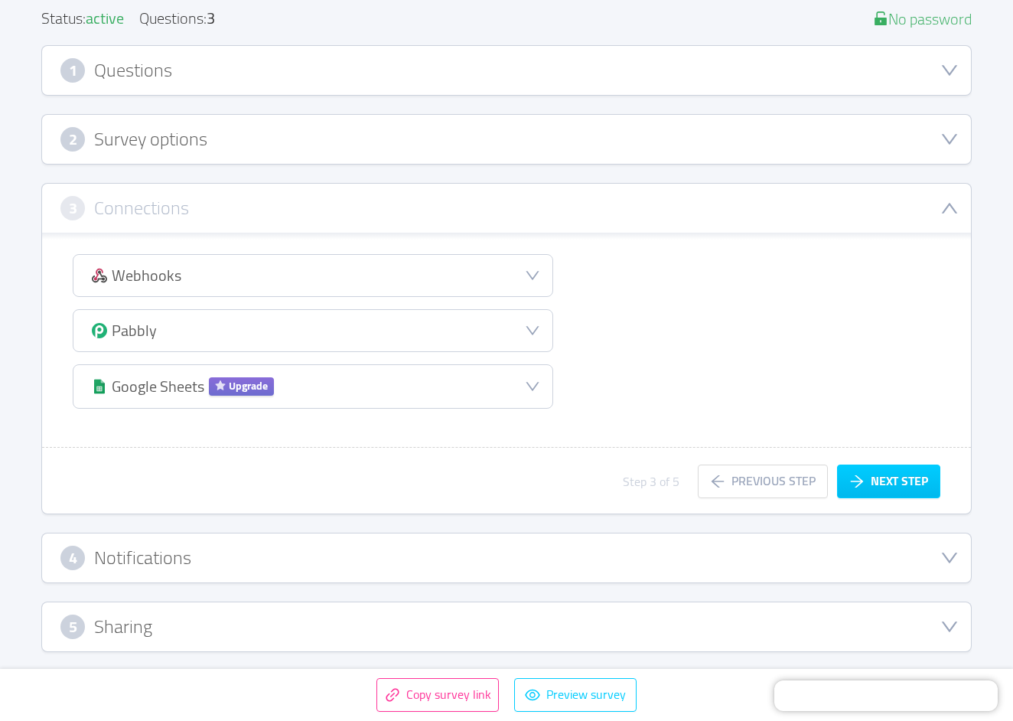
click at [809, 551] on div "4 Notifications" at bounding box center [506, 557] width 892 height 24
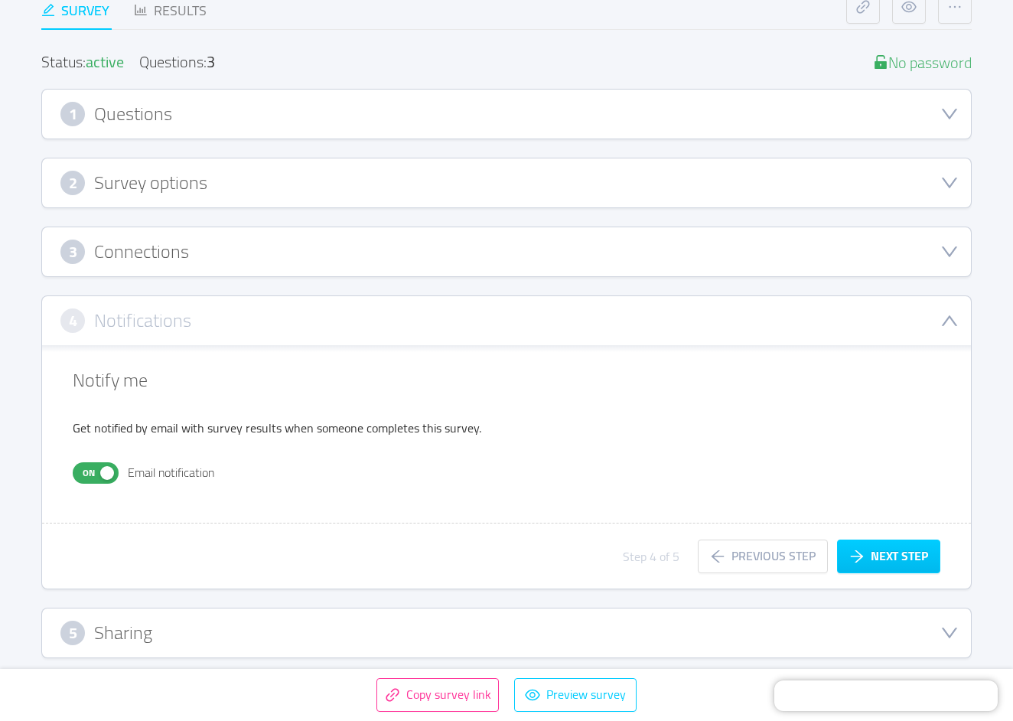
scroll to position [149, 0]
click at [385, 379] on h3 "Notify me" at bounding box center [506, 381] width 867 height 28
click at [870, 615] on div "5 Sharing" at bounding box center [506, 633] width 929 height 49
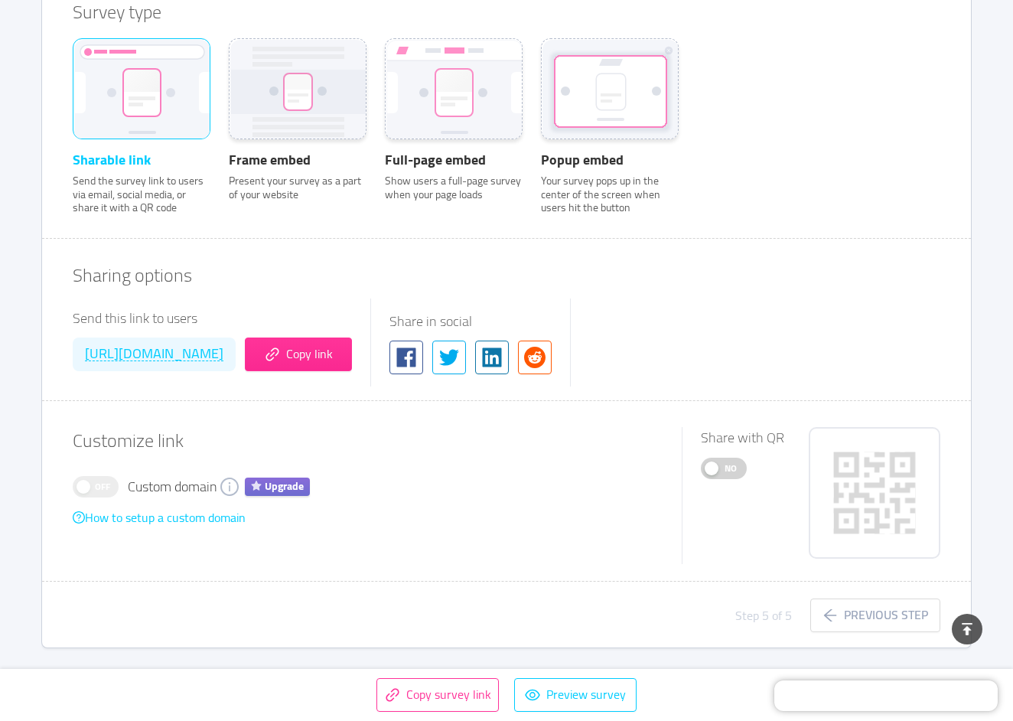
scroll to position [586, 0]
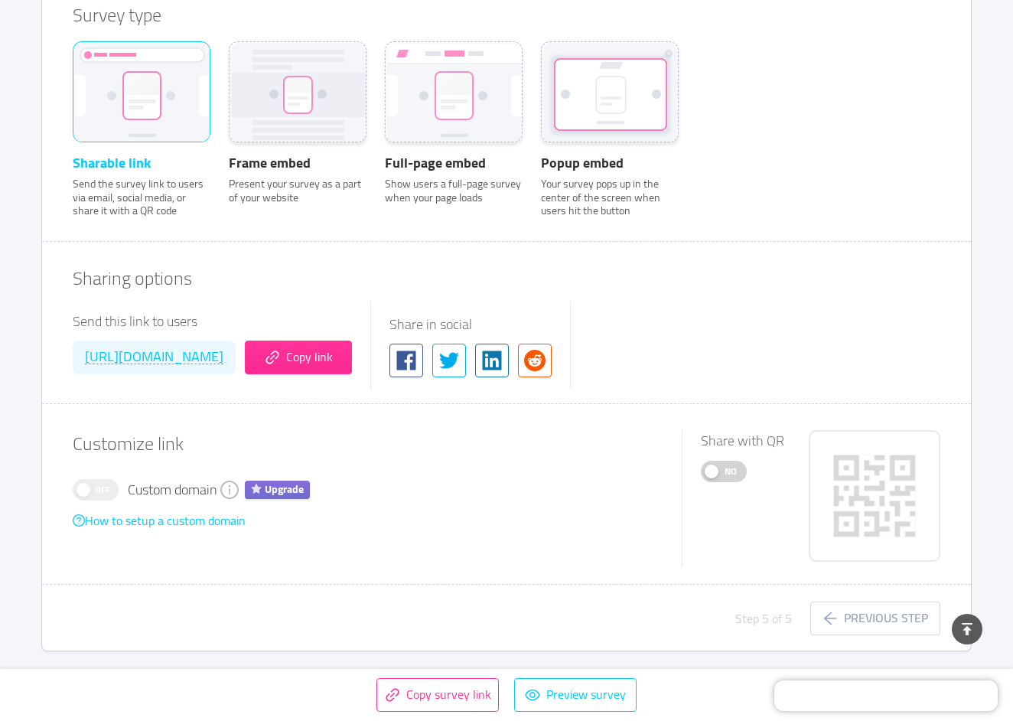
click at [718, 470] on button "No" at bounding box center [724, 470] width 46 height 21
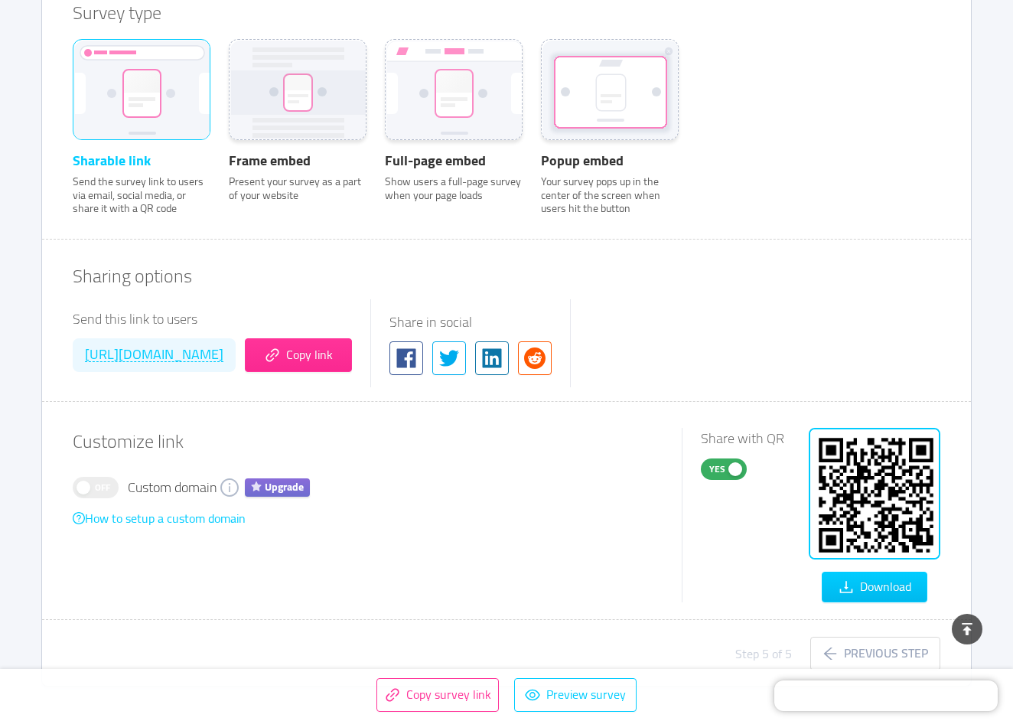
click at [718, 470] on span "Yes" at bounding box center [716, 469] width 21 height 20
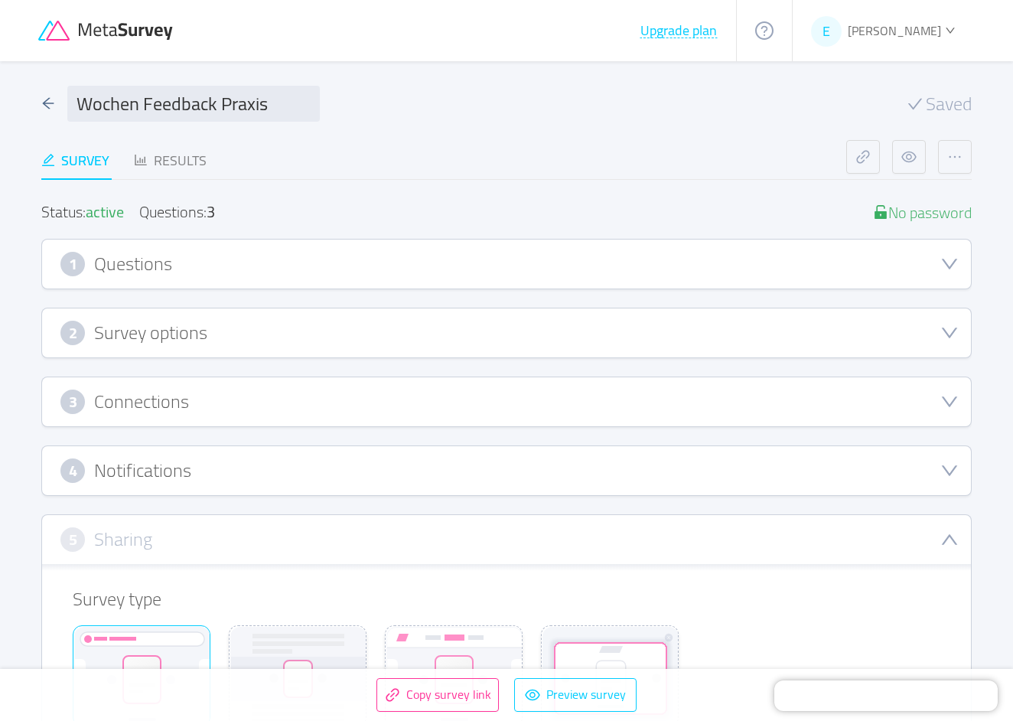
scroll to position [0, 0]
click at [39, 99] on div "Wochen Feedback Praxis Saved Survey Results Status: active Questions: 3 No pass…" at bounding box center [506, 684] width 979 height 1247
click at [44, 103] on icon "icon: arrow-left" at bounding box center [48, 103] width 11 height 11
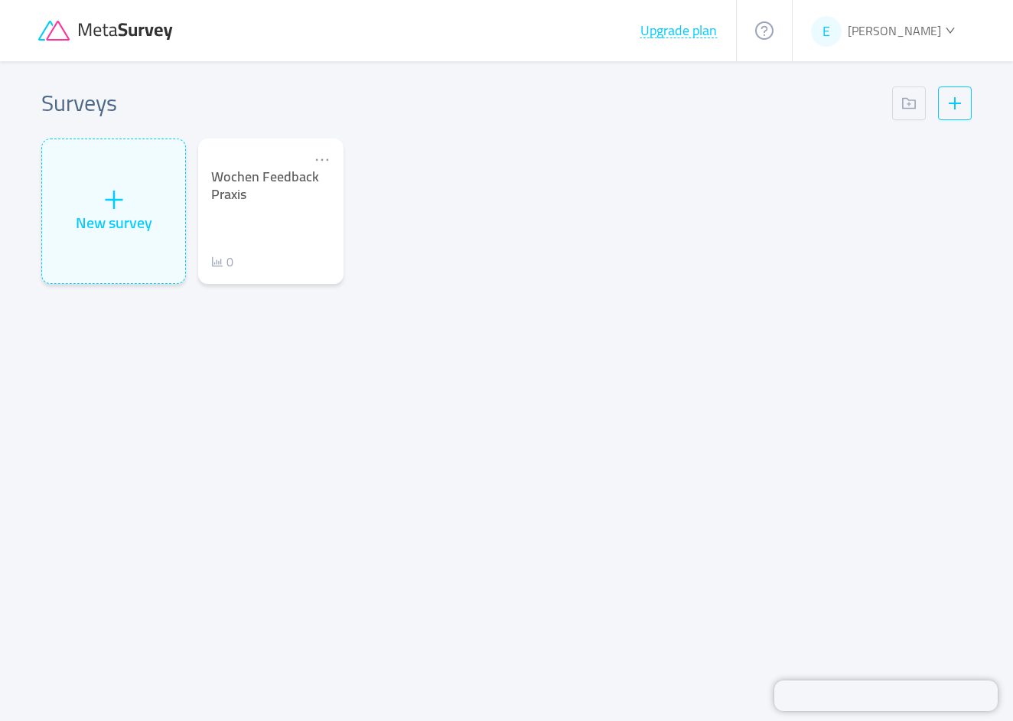
click at [145, 38] on icon at bounding box center [107, 31] width 138 height 21
click at [146, 38] on icon at bounding box center [107, 31] width 138 height 21
